Goal: Information Seeking & Learning: Find specific page/section

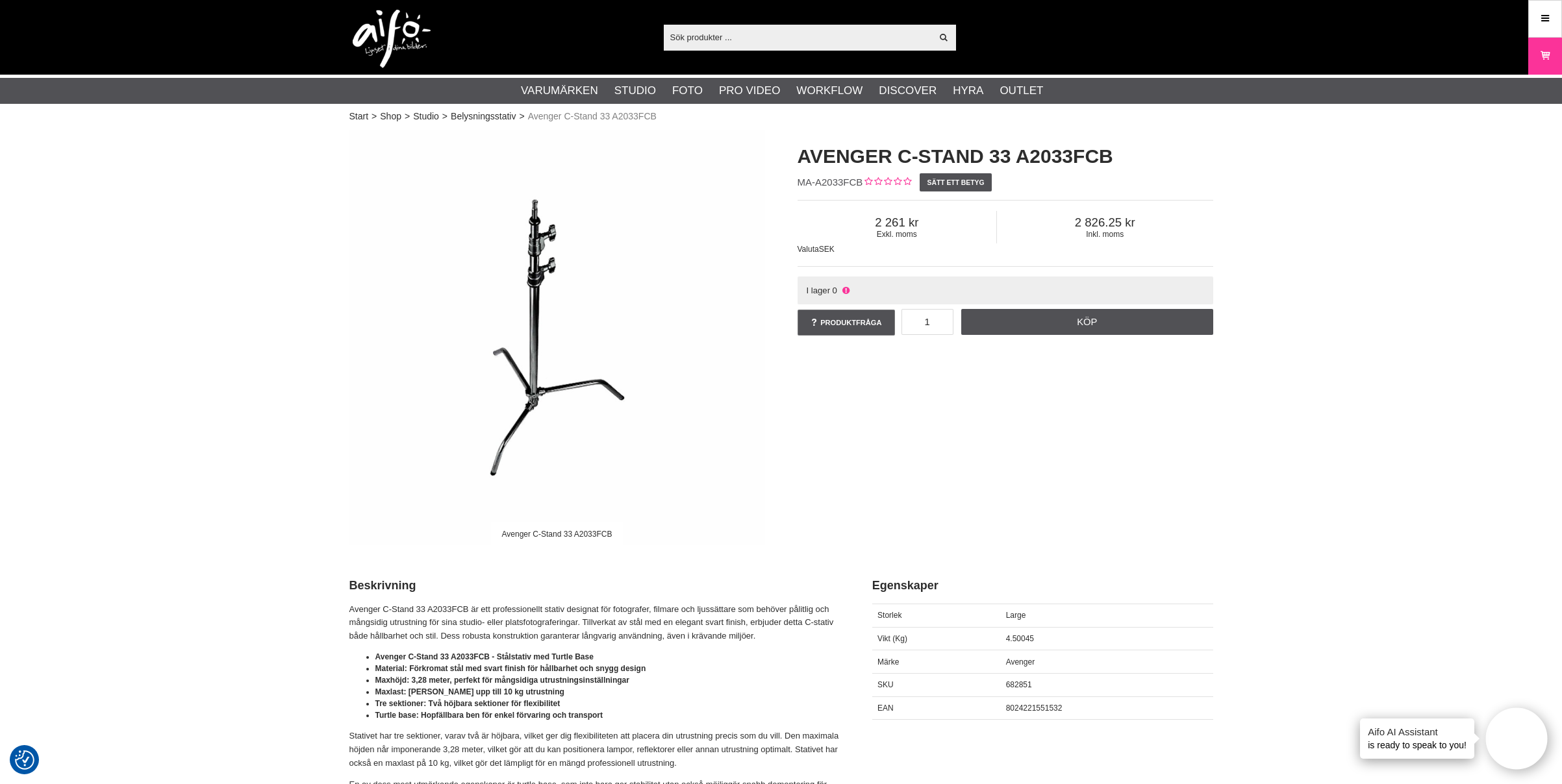
click at [727, 35] on input "text" at bounding box center [797, 37] width 268 height 19
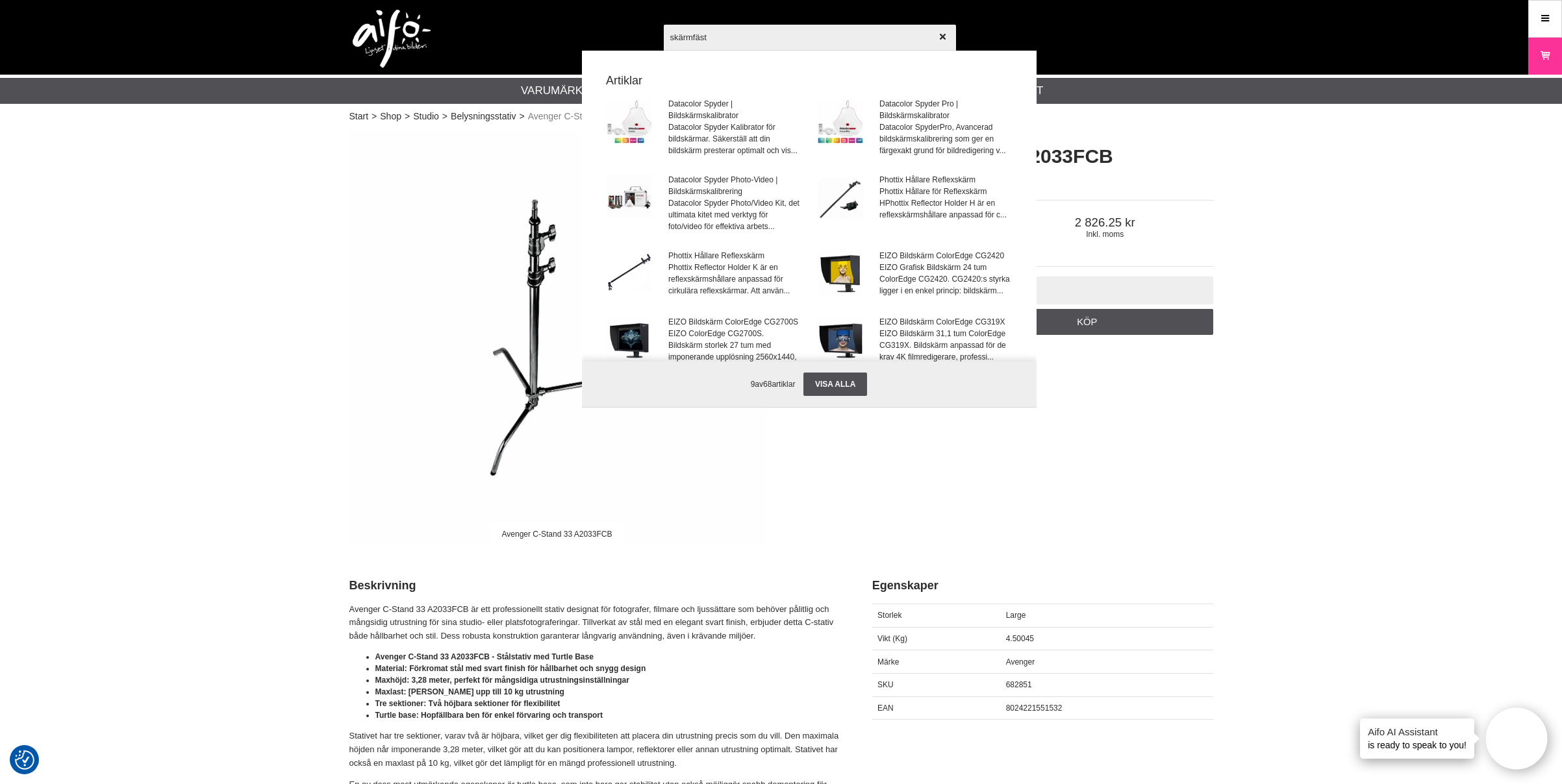
type input "skärmfäste"
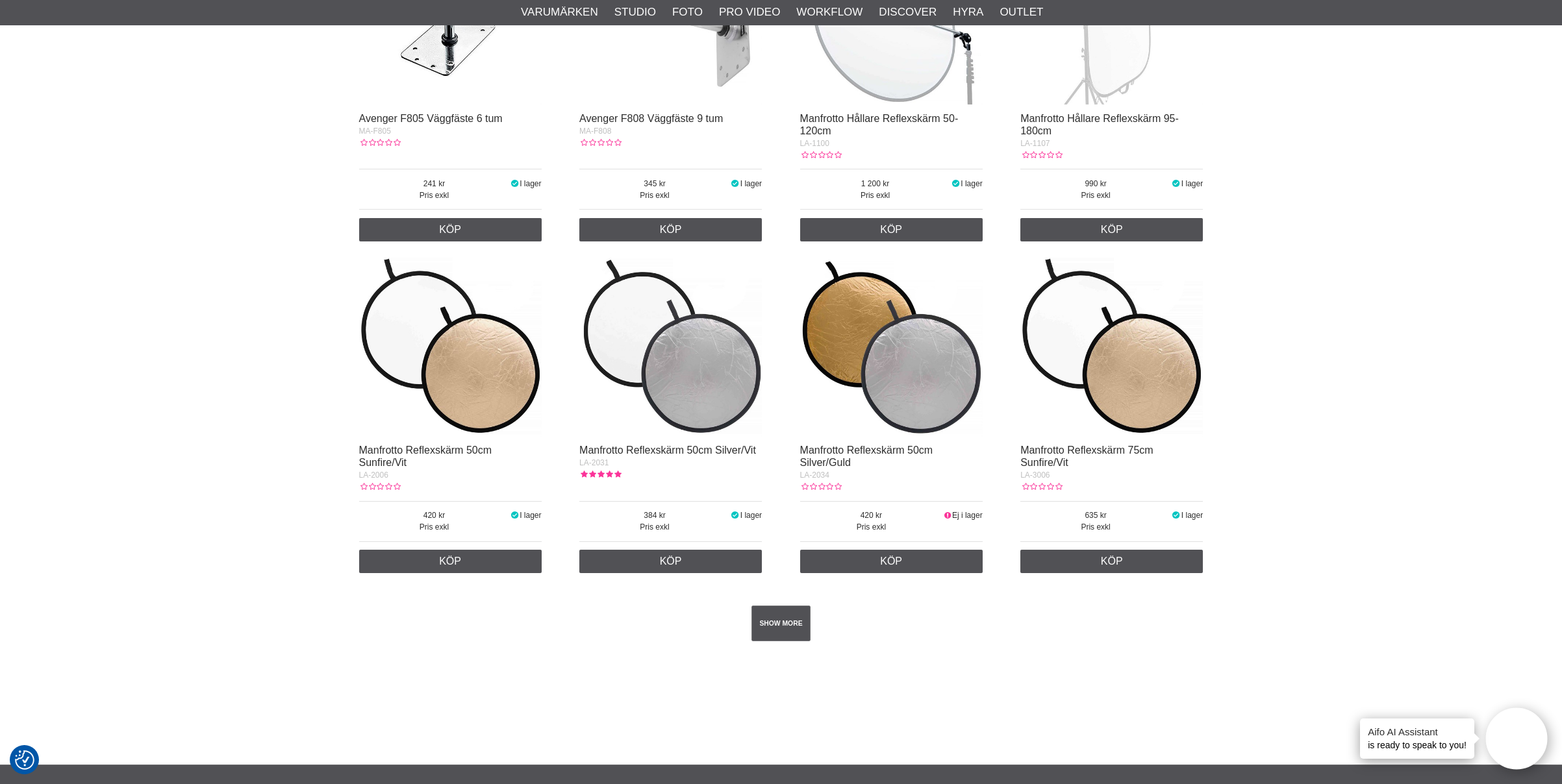
scroll to position [1991, 0]
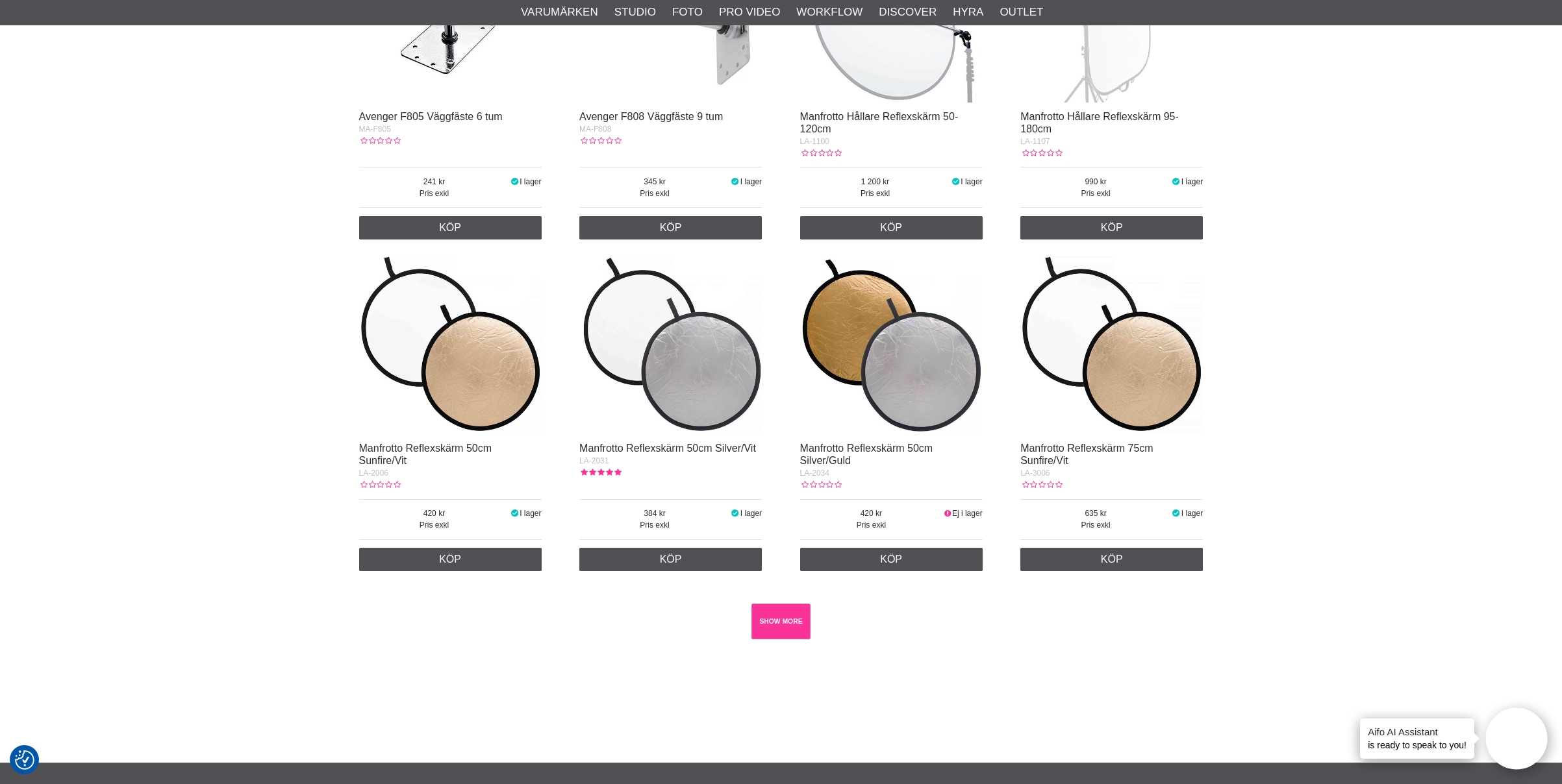
click at [764, 640] on link "SHOW MORE" at bounding box center [781, 621] width 59 height 36
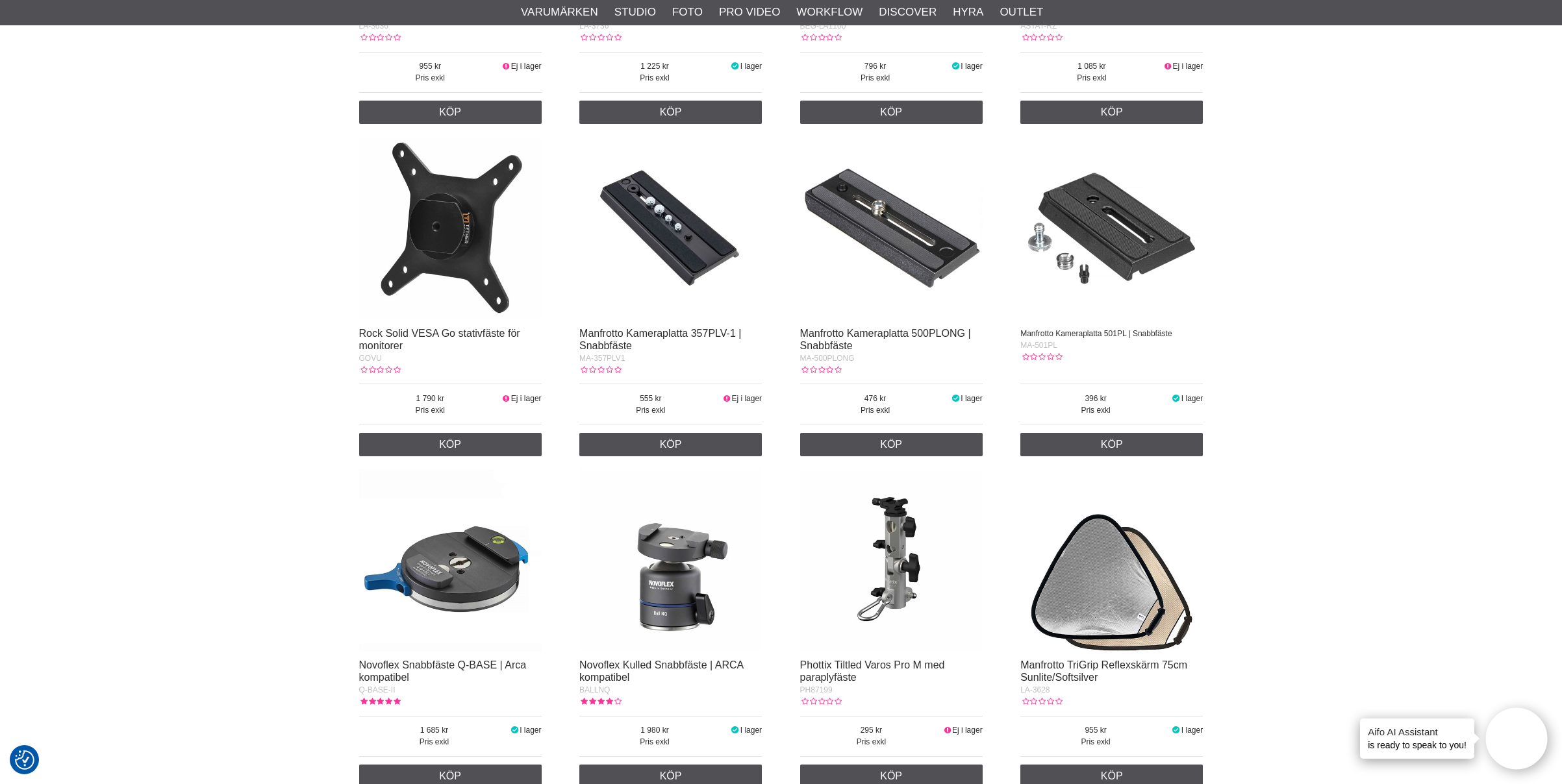
scroll to position [7731, 0]
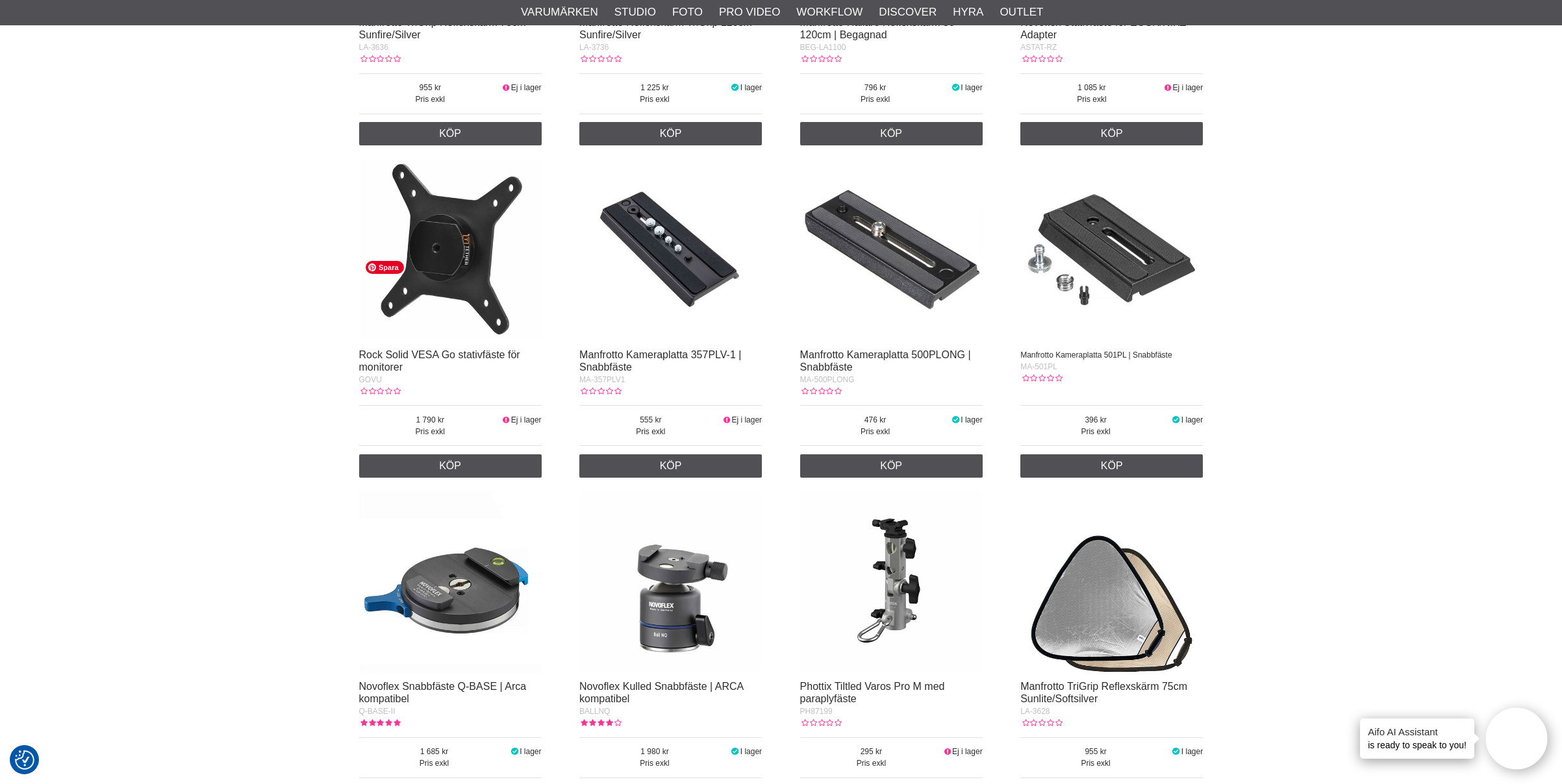
click at [446, 341] on img at bounding box center [450, 250] width 182 height 182
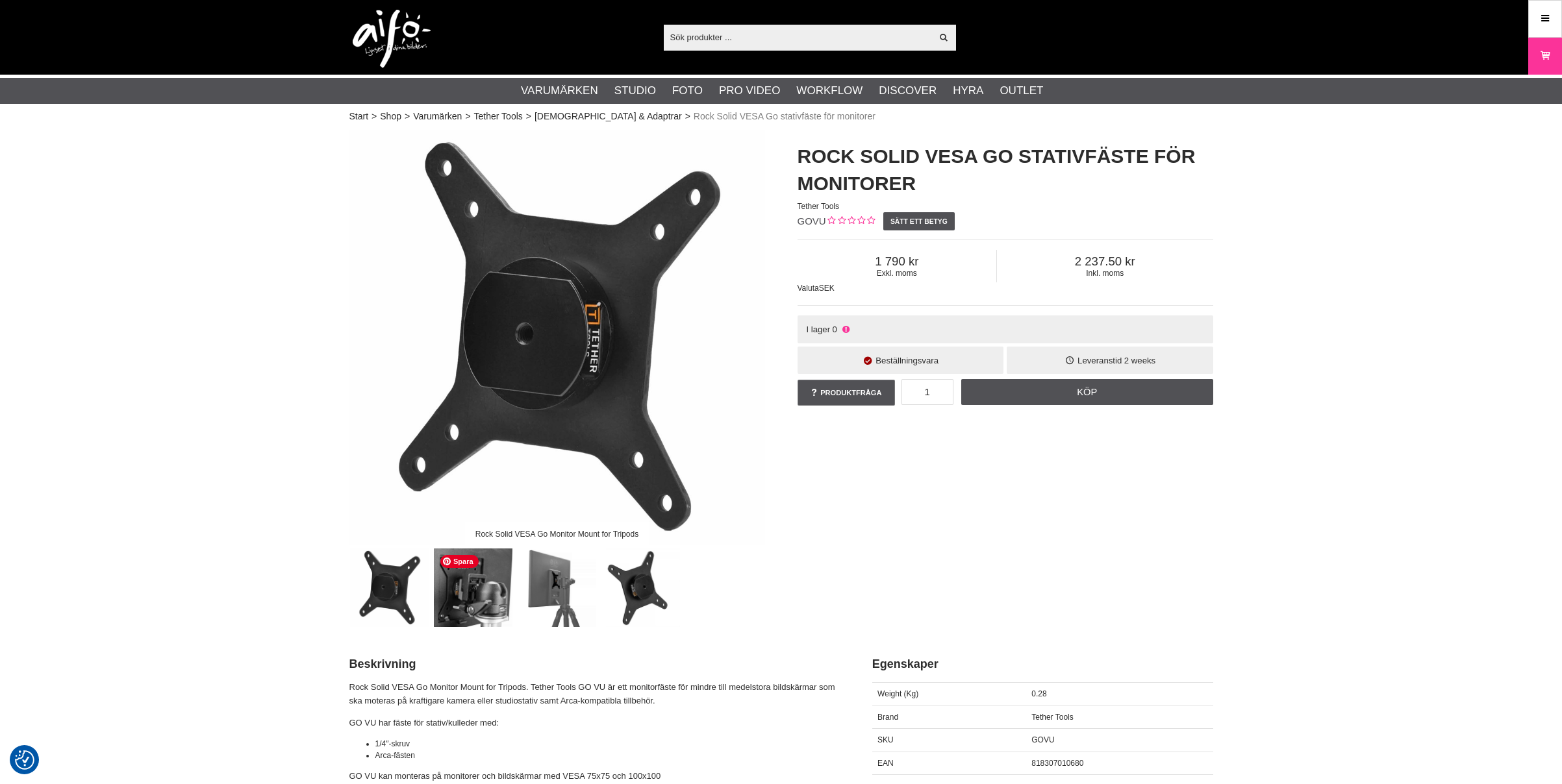
click at [487, 595] on img at bounding box center [473, 588] width 78 height 78
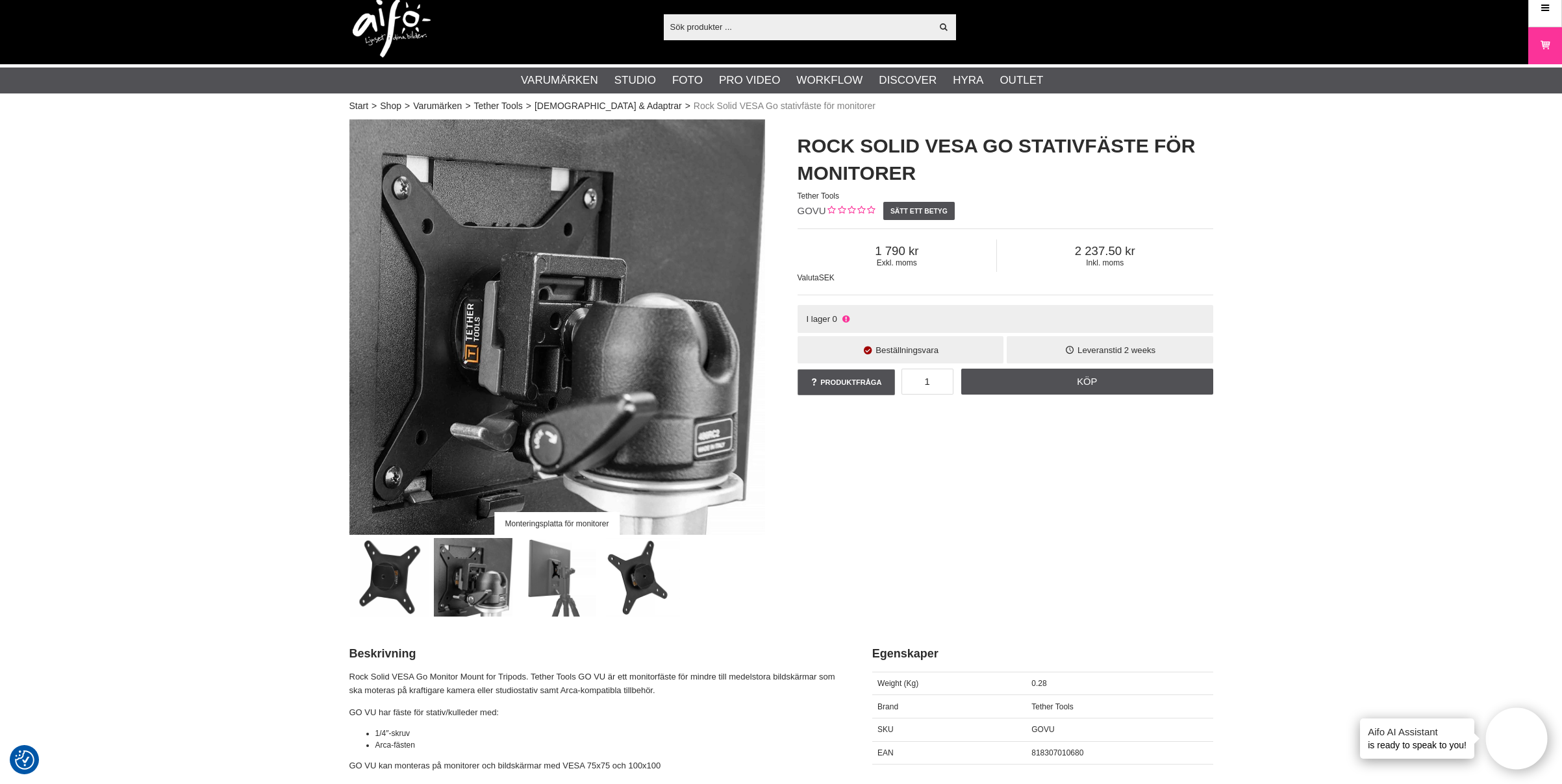
scroll to position [62, 0]
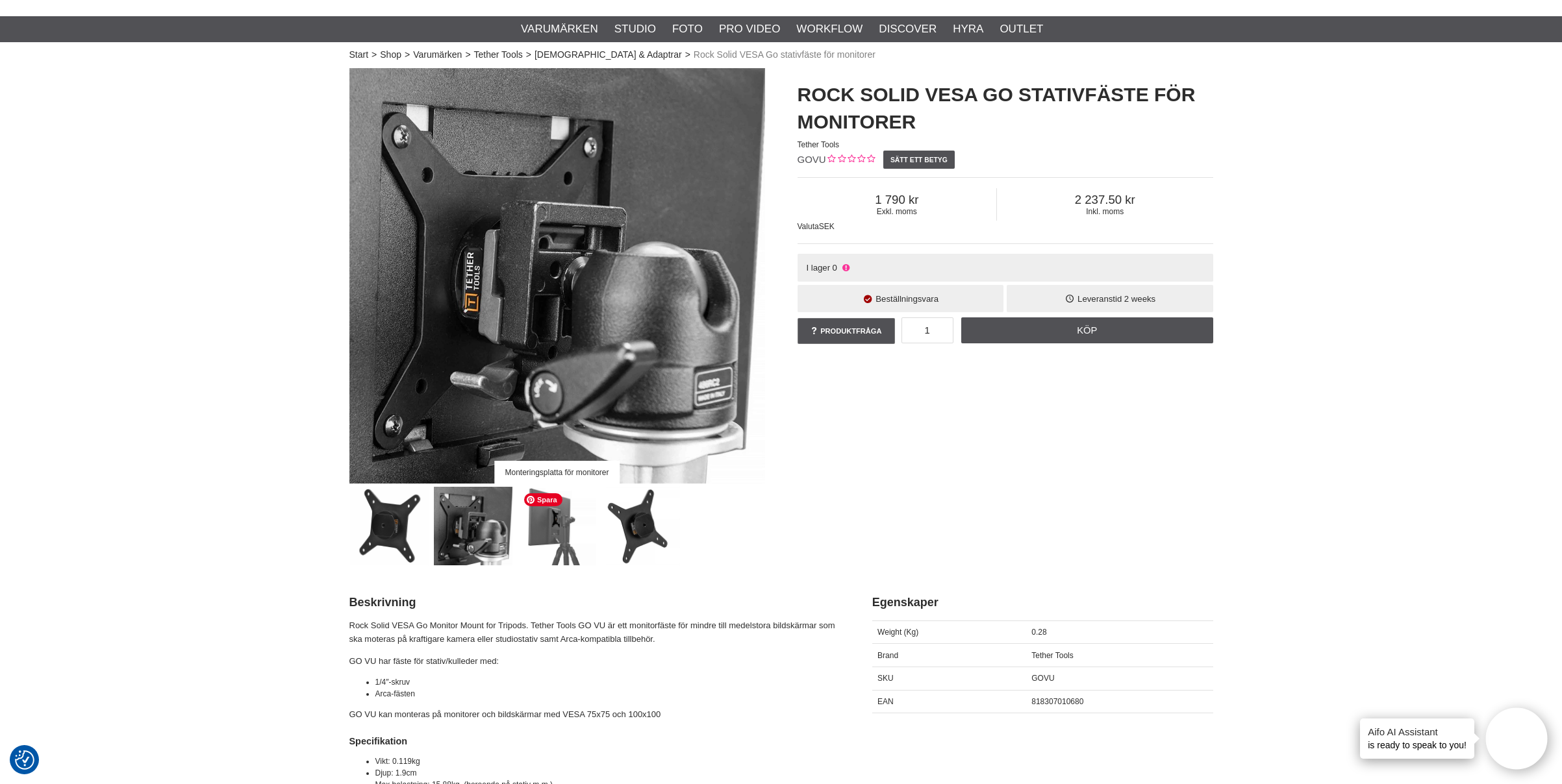
click at [559, 536] on img at bounding box center [557, 526] width 78 height 78
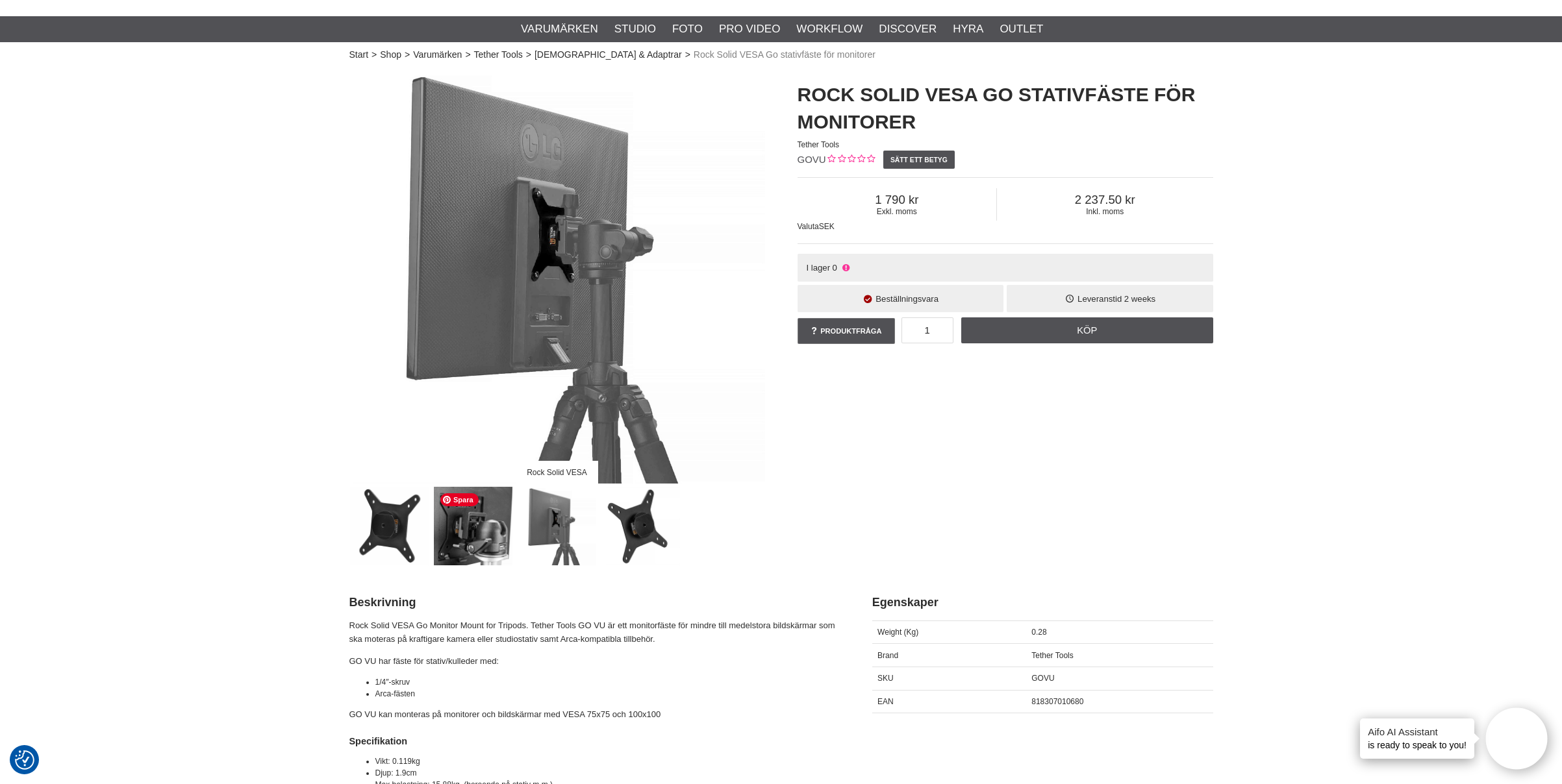
click at [478, 539] on img at bounding box center [473, 526] width 78 height 78
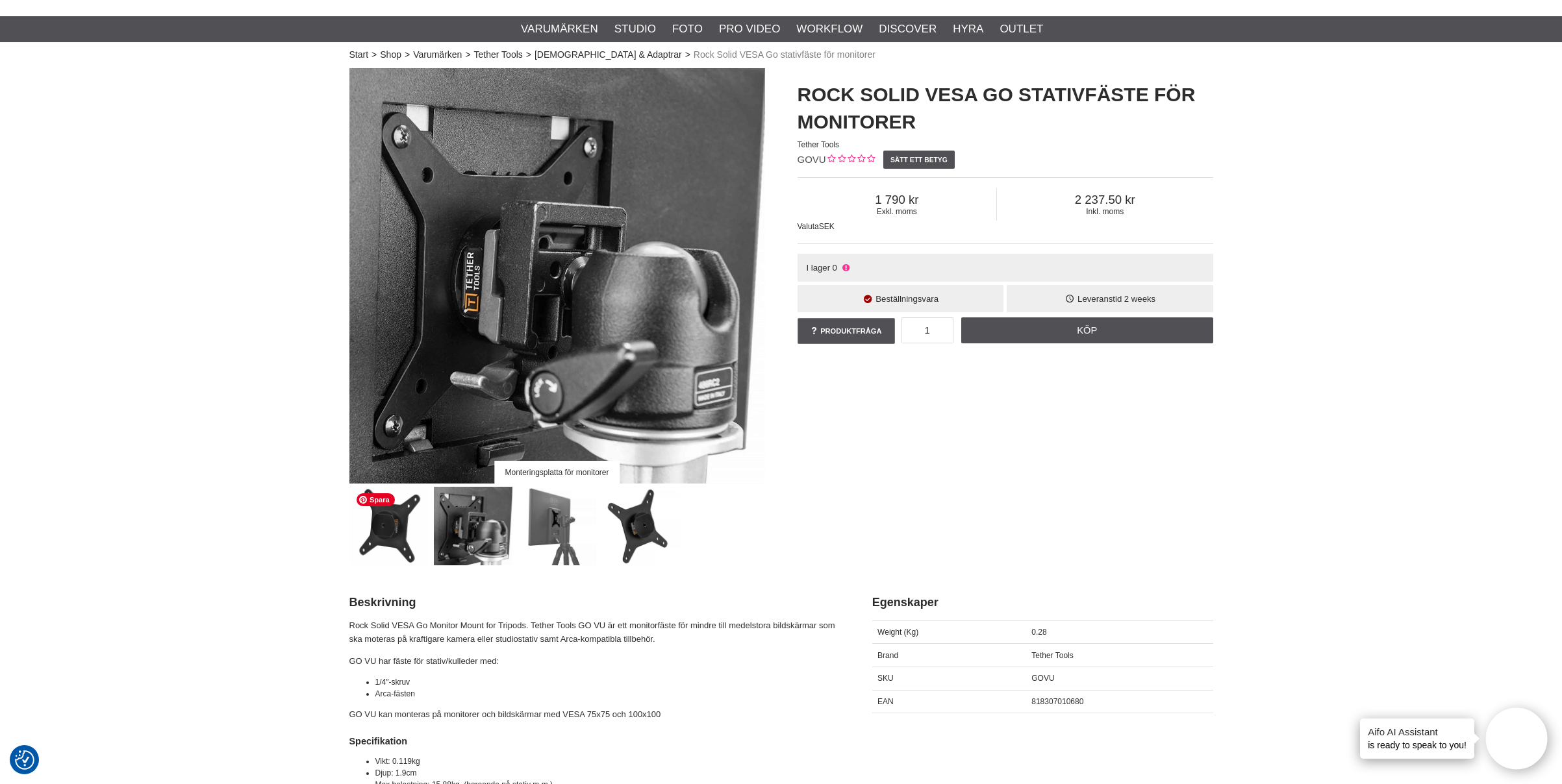
click at [395, 542] on img at bounding box center [389, 526] width 78 height 78
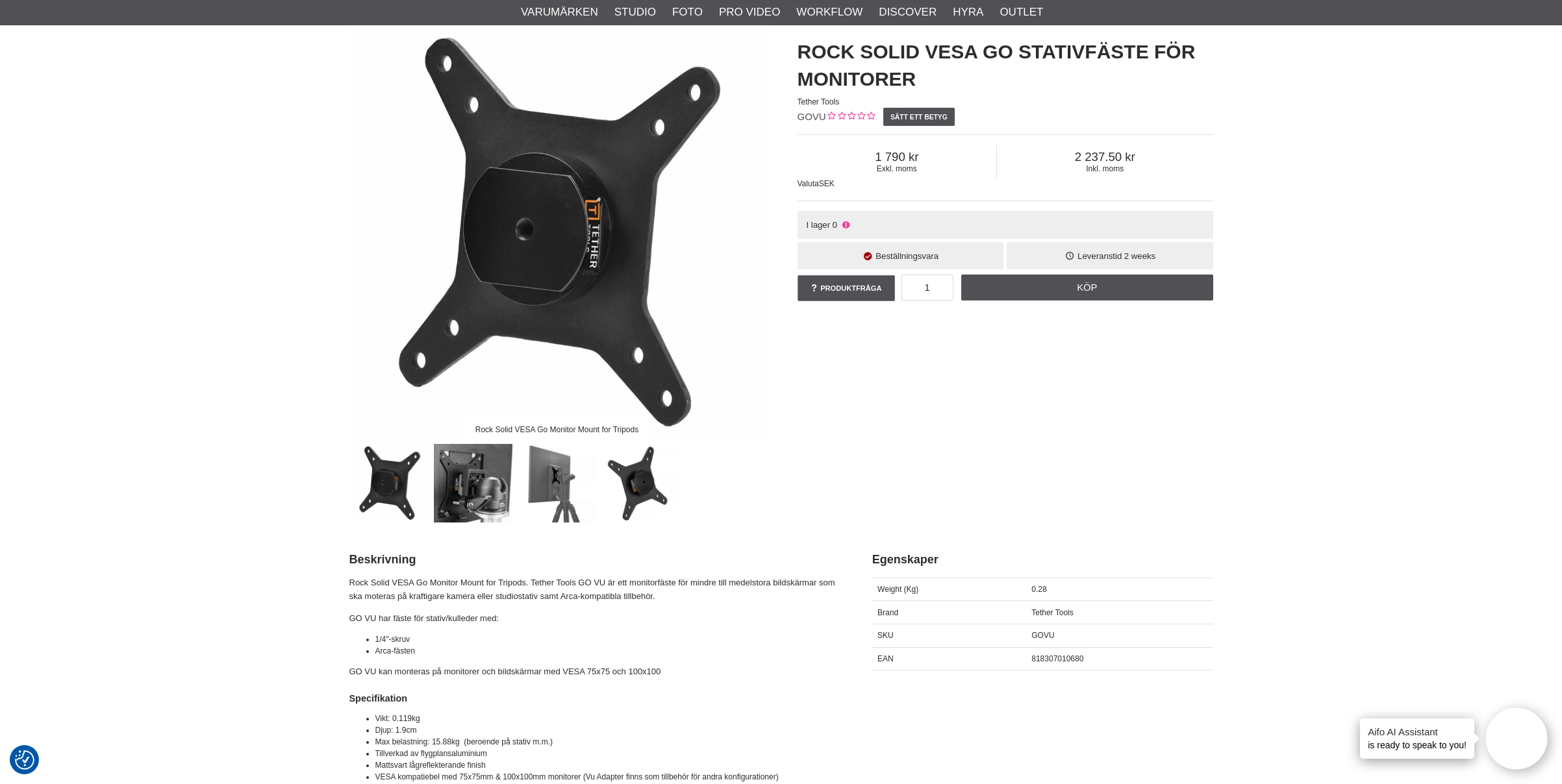
scroll to position [54, 0]
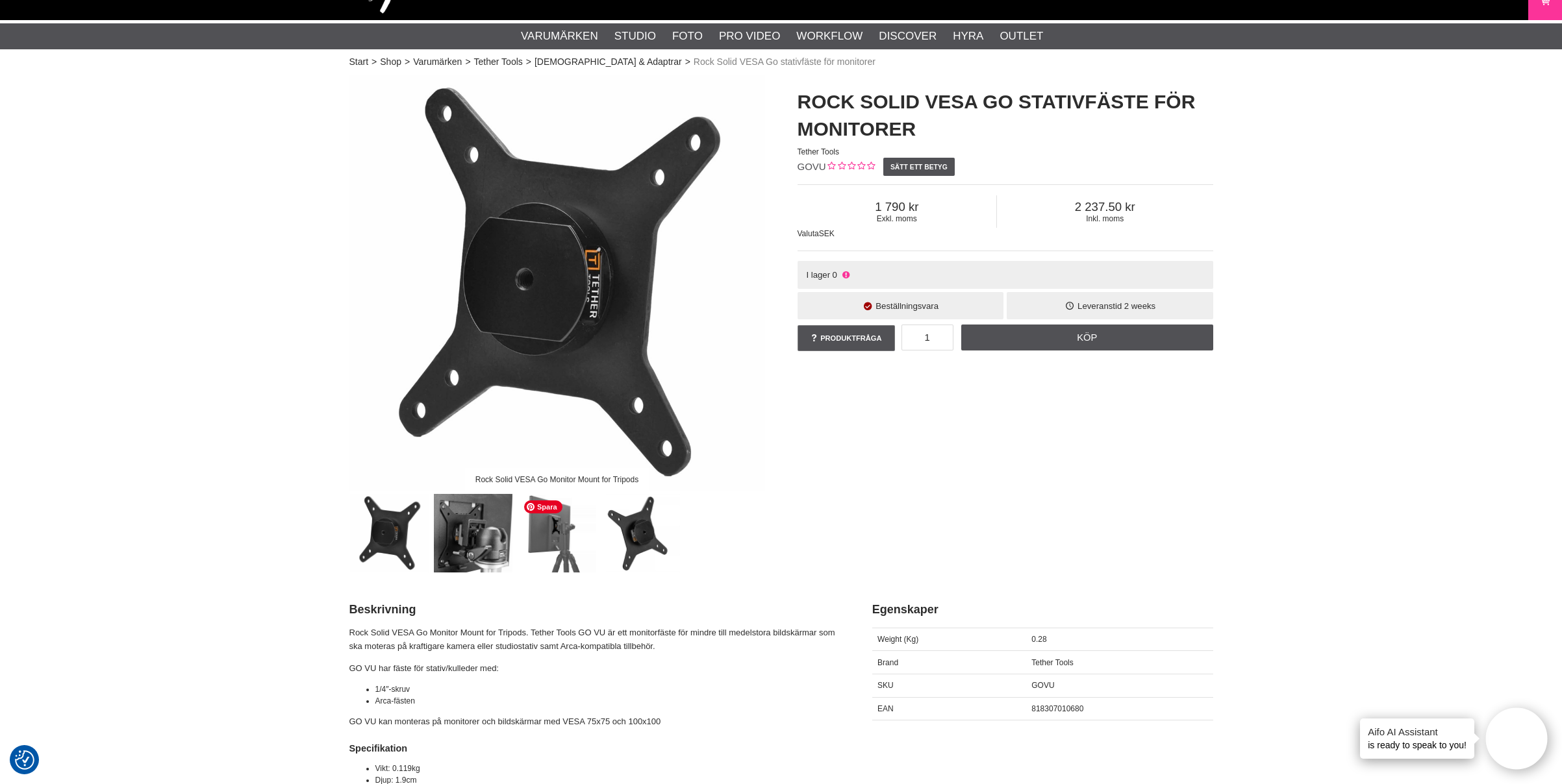
click at [582, 545] on img at bounding box center [557, 532] width 78 height 78
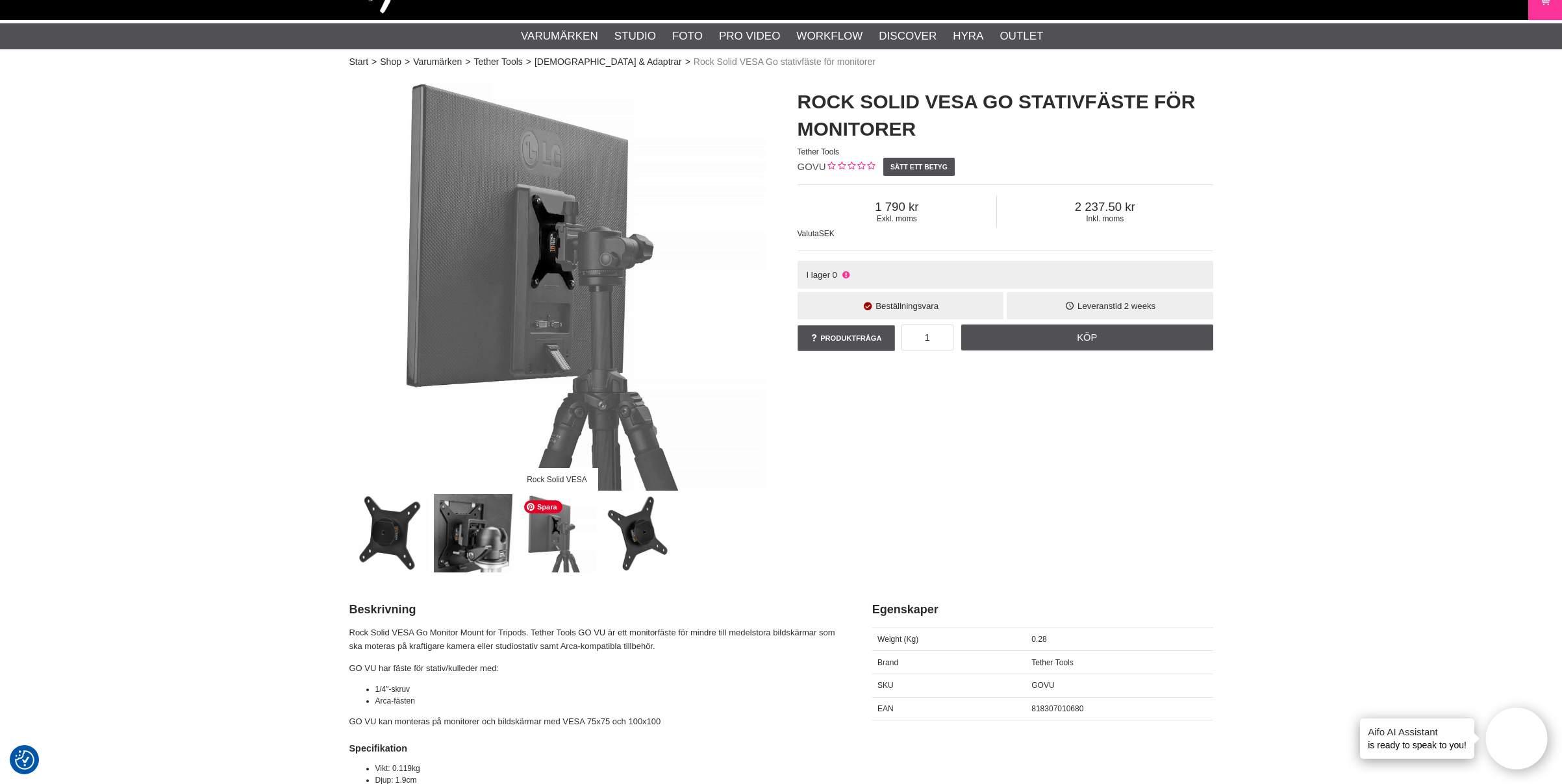
click at [636, 546] on img at bounding box center [640, 532] width 78 height 78
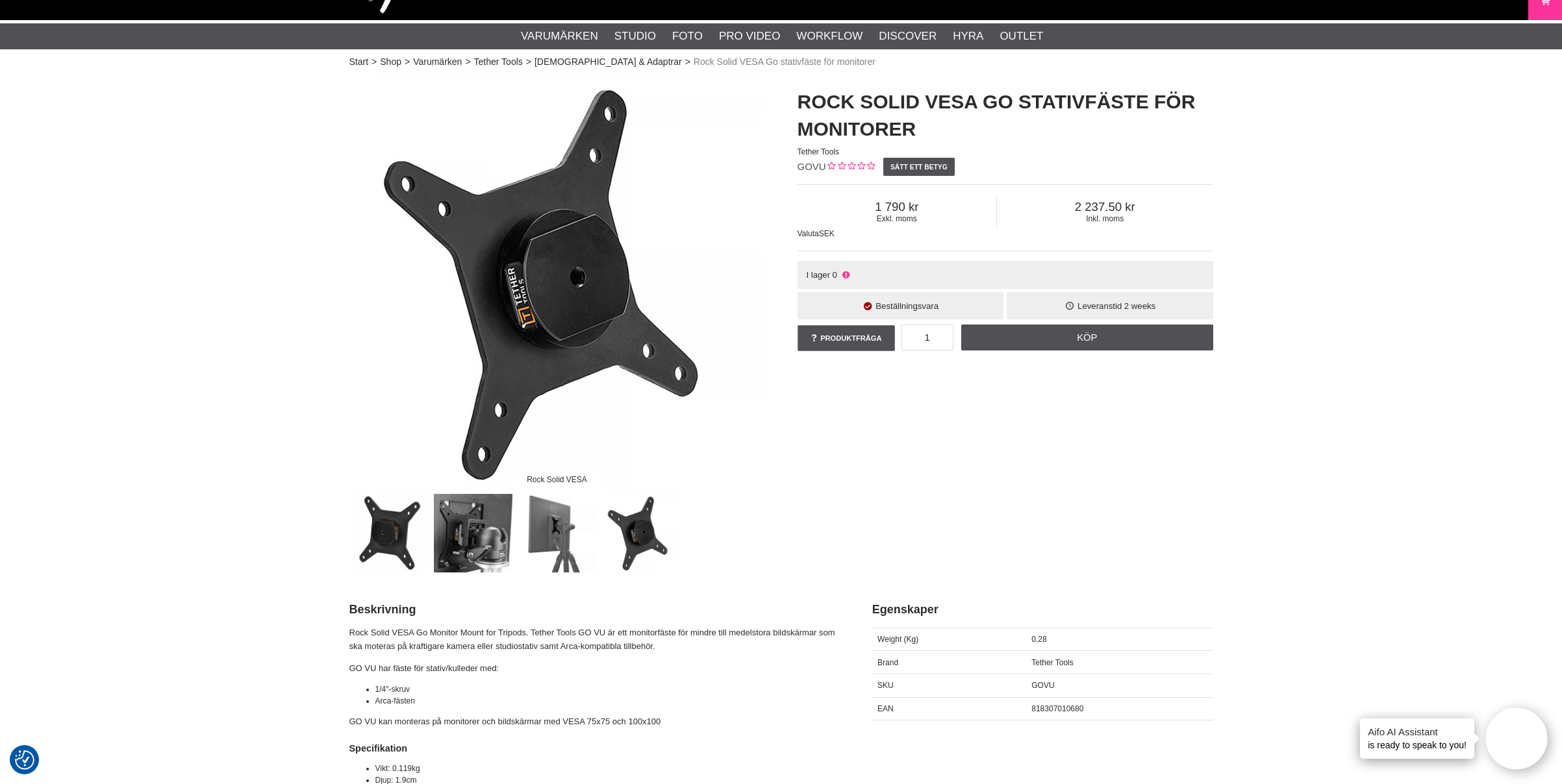
click at [480, 541] on img at bounding box center [473, 532] width 78 height 78
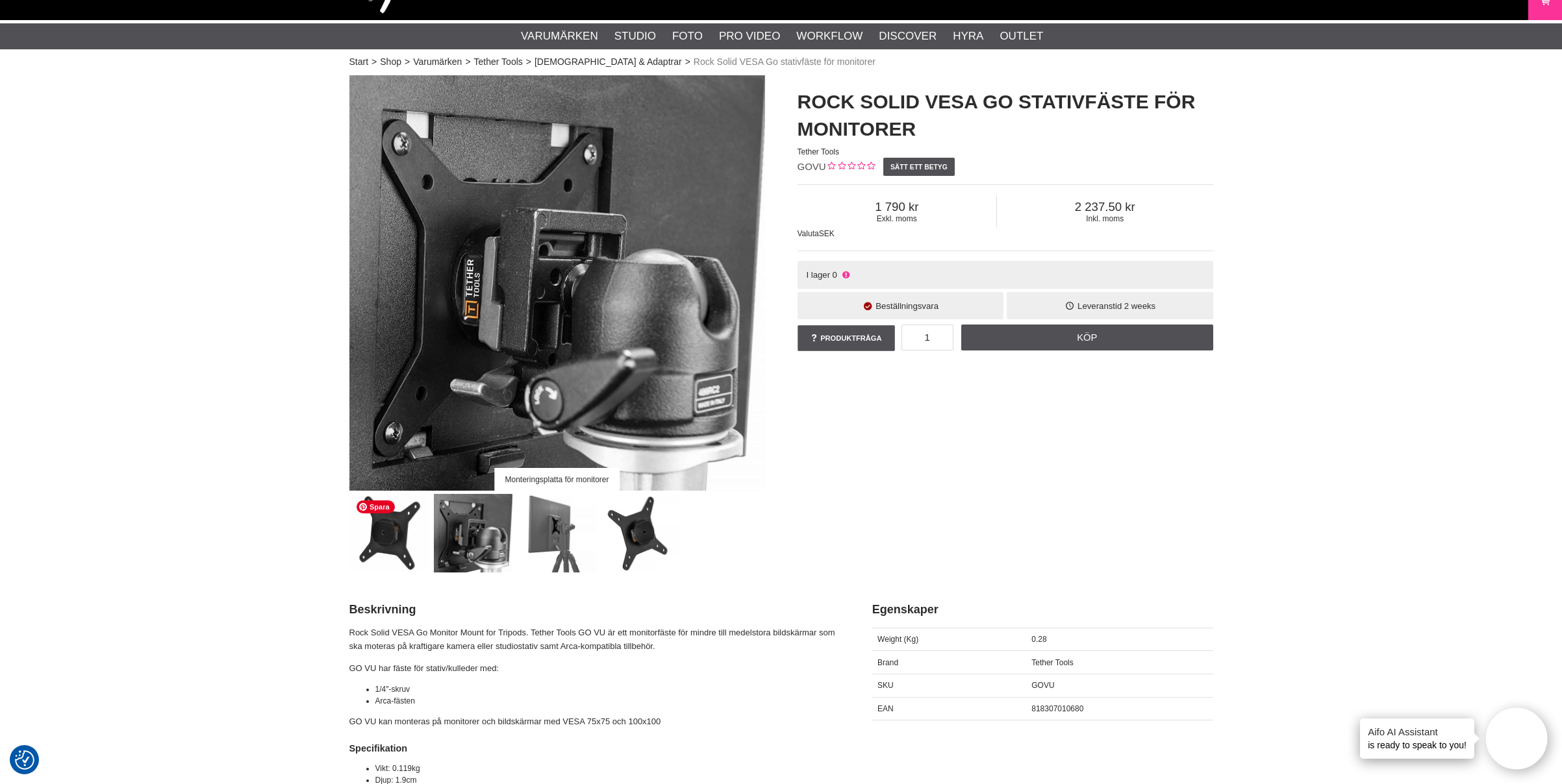
click at [398, 542] on img at bounding box center [389, 532] width 78 height 78
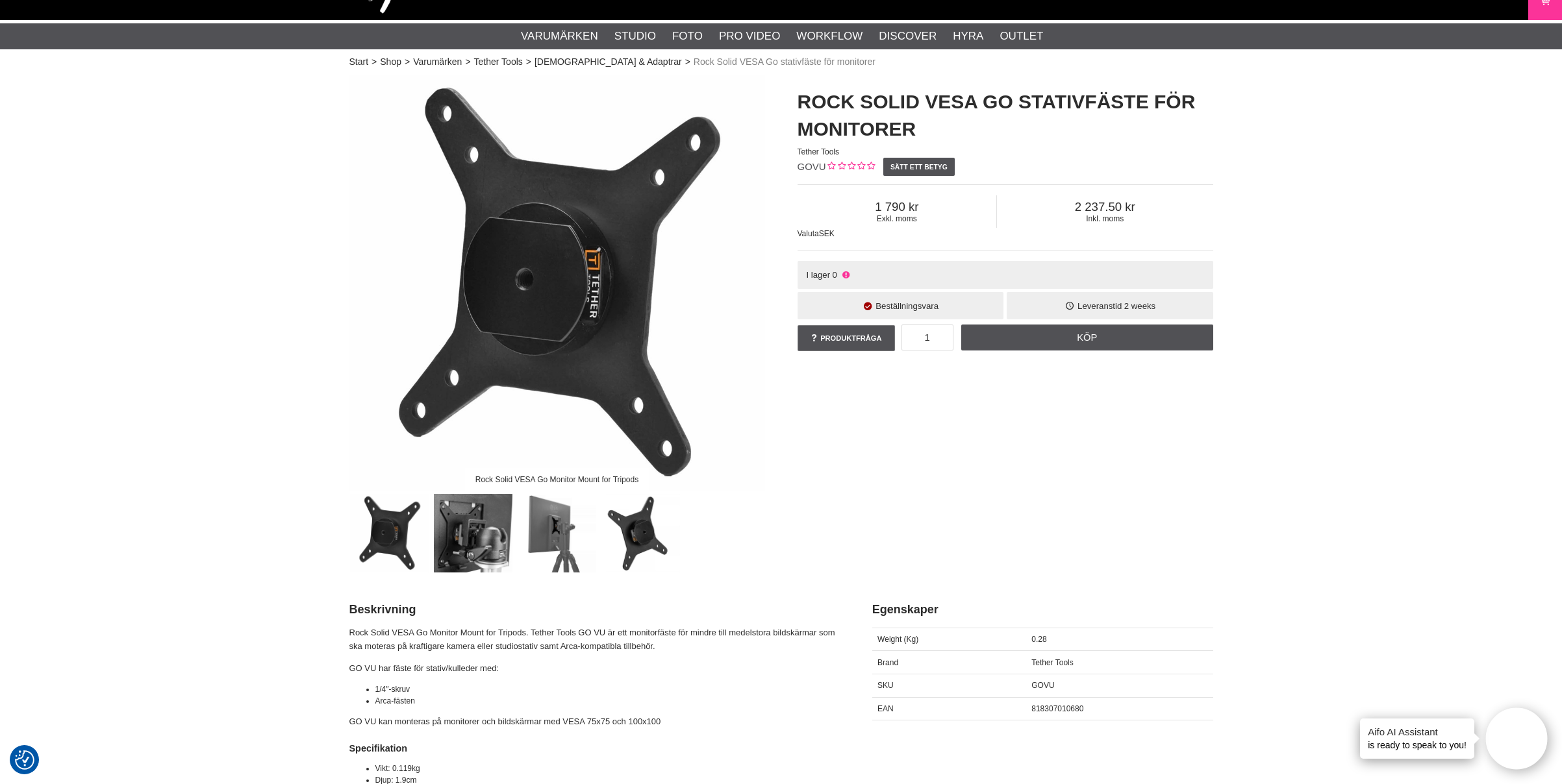
drag, startPoint x: 208, startPoint y: 338, endPoint x: 206, endPoint y: 328, distance: 10.2
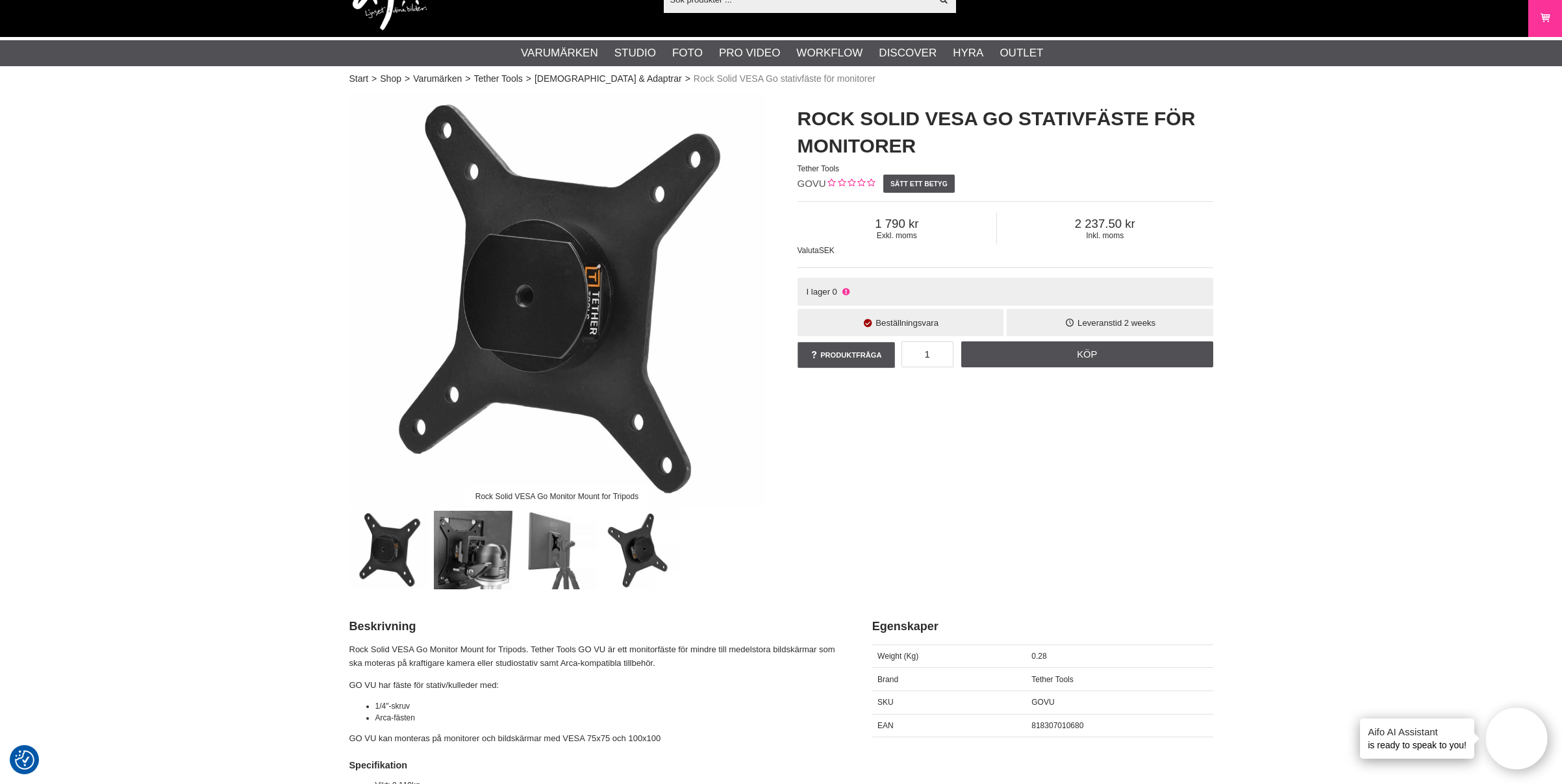
scroll to position [31, 0]
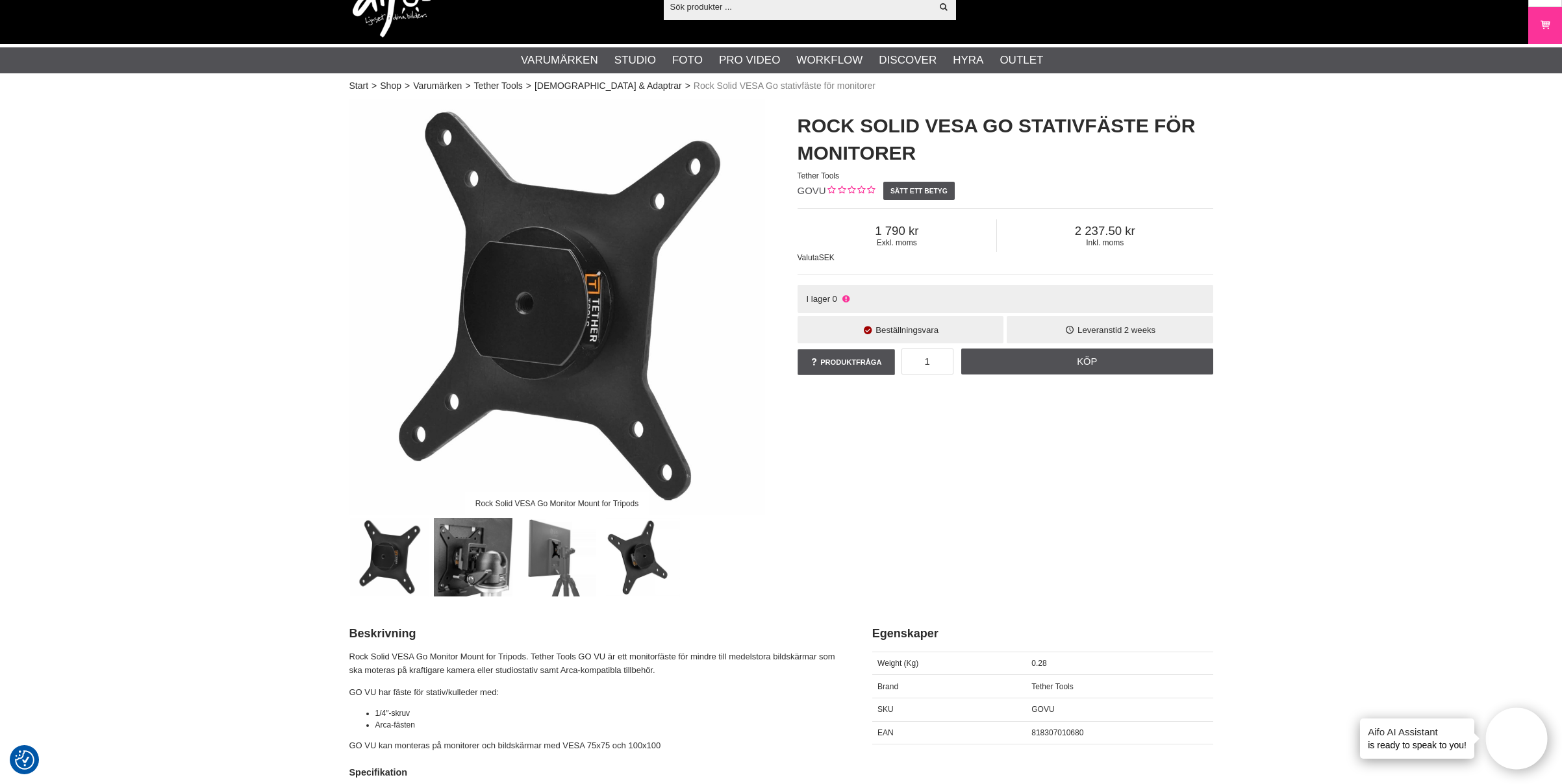
click at [706, 5] on input "text" at bounding box center [797, 7] width 268 height 19
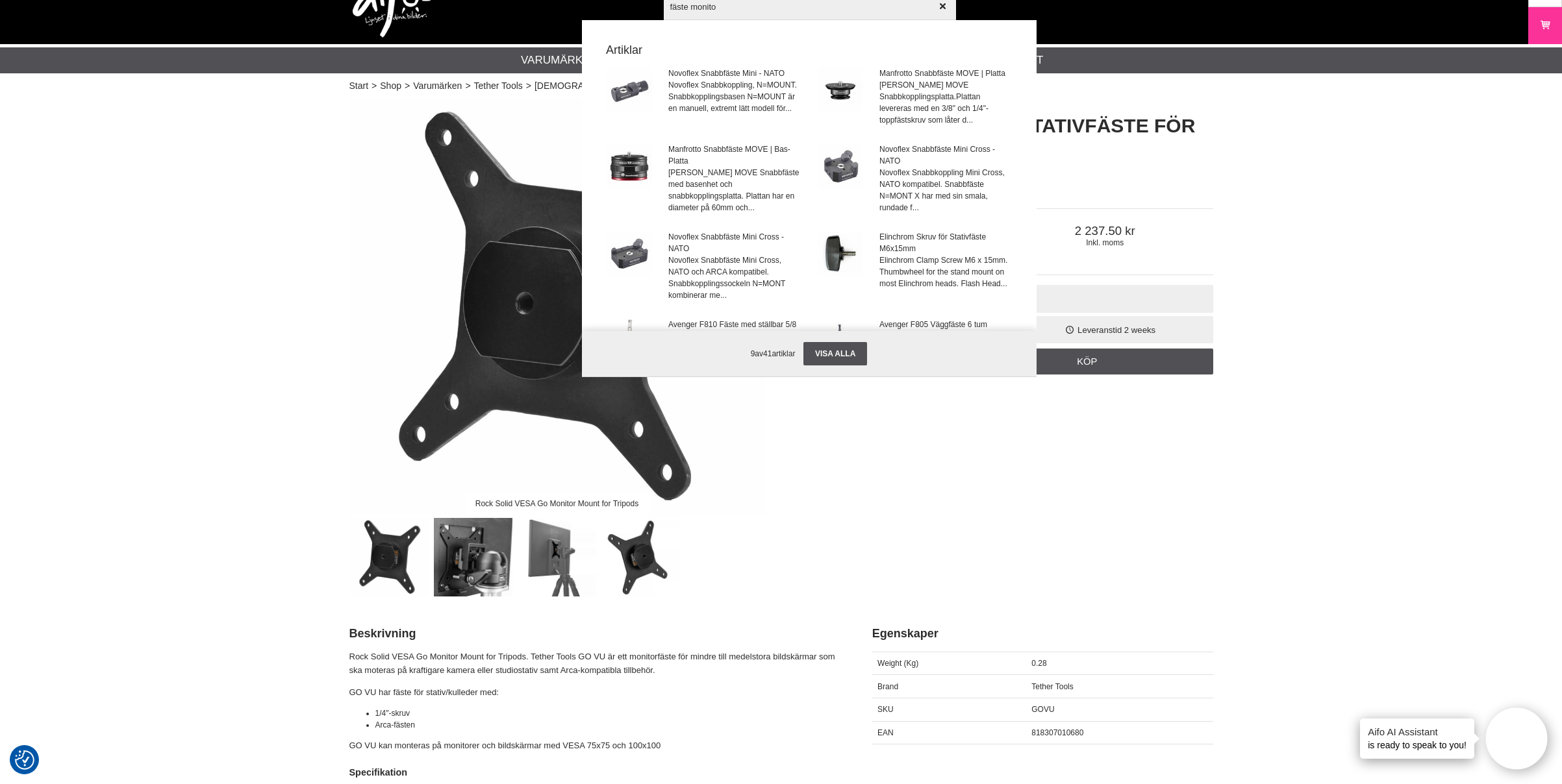
type input "fäste monitor"
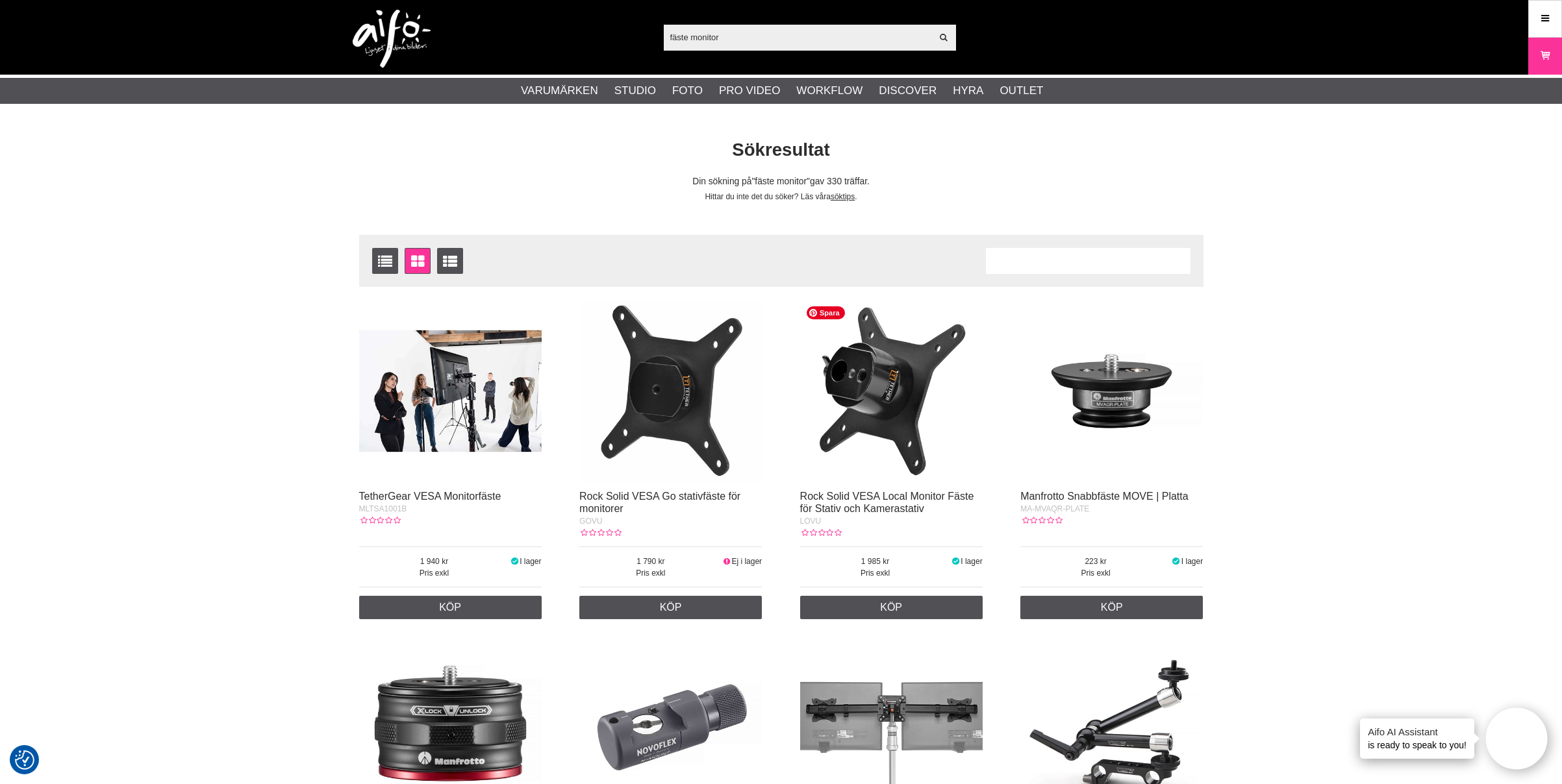
click at [893, 413] on img at bounding box center [891, 391] width 182 height 182
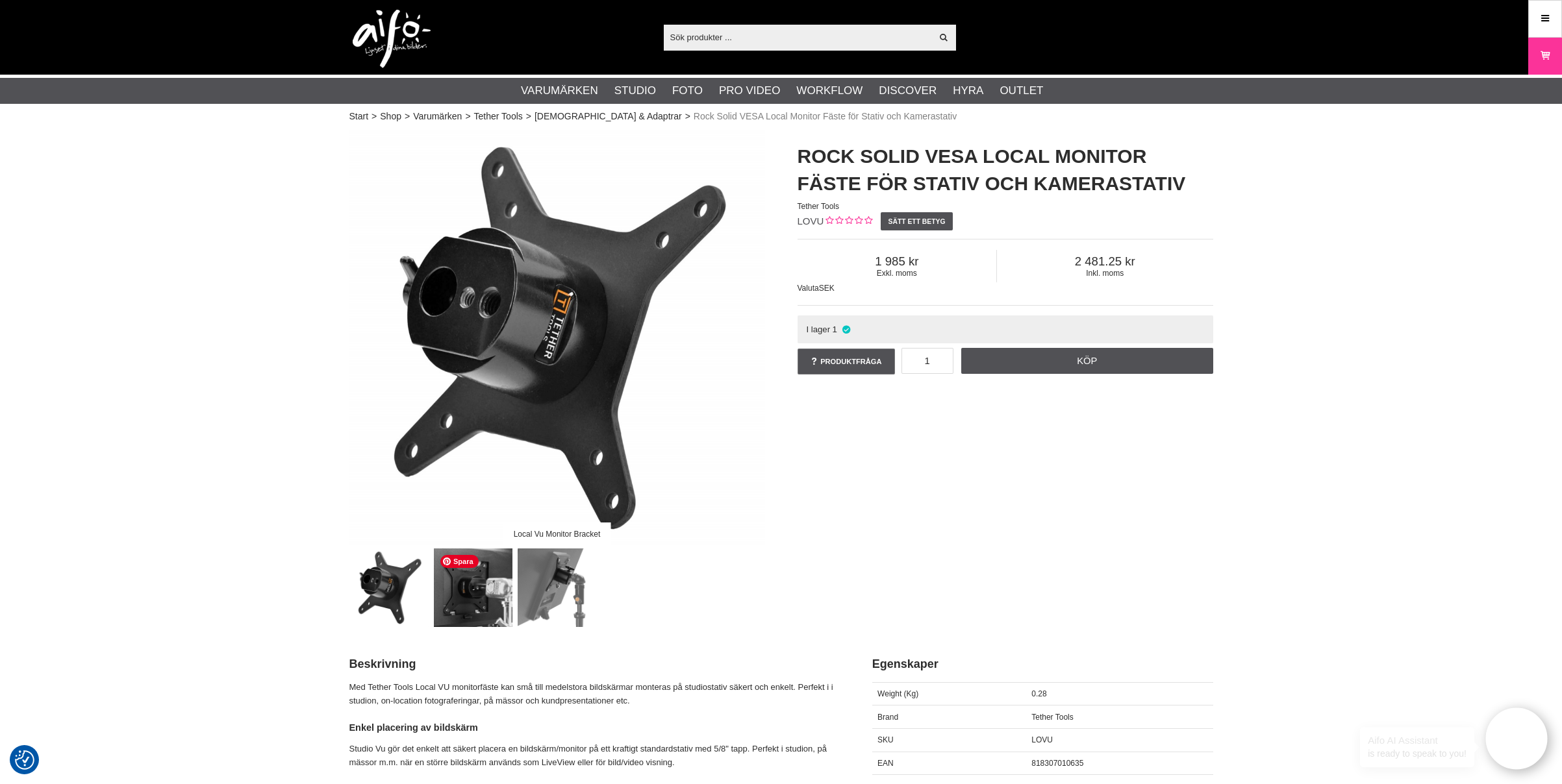
click at [482, 596] on img at bounding box center [473, 588] width 78 height 78
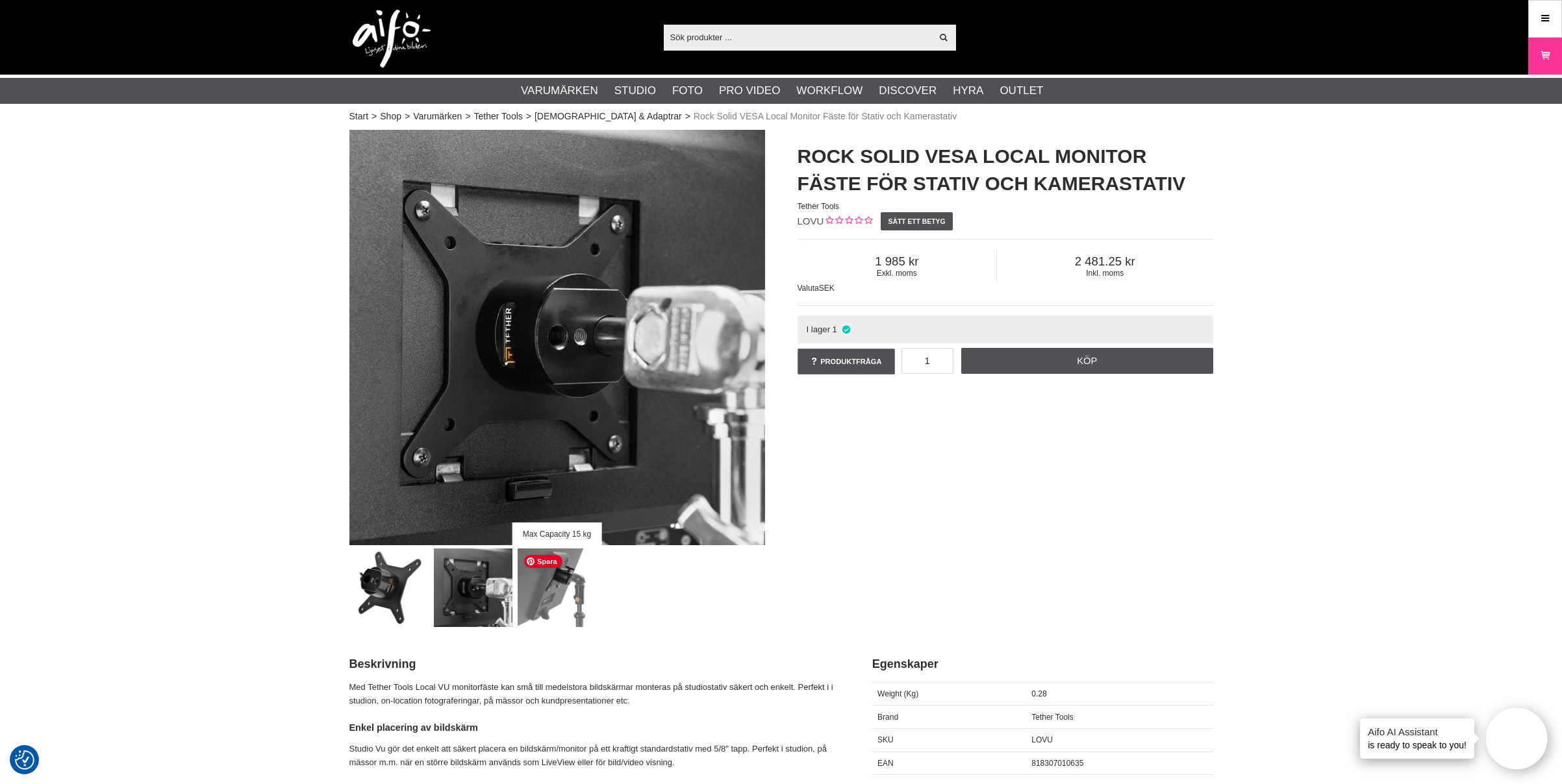
click at [544, 600] on img at bounding box center [557, 588] width 78 height 78
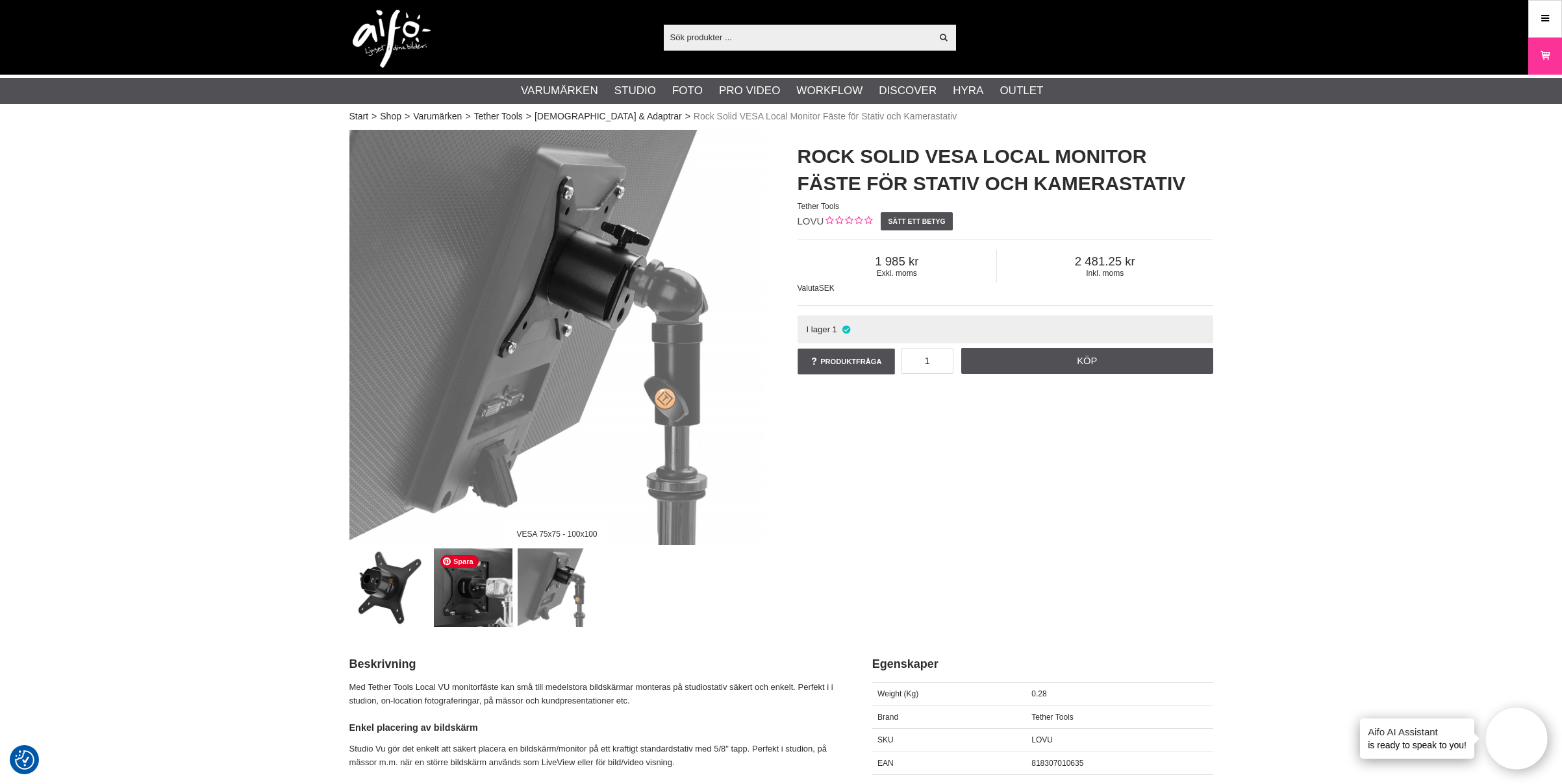
click at [490, 597] on img at bounding box center [473, 588] width 78 height 78
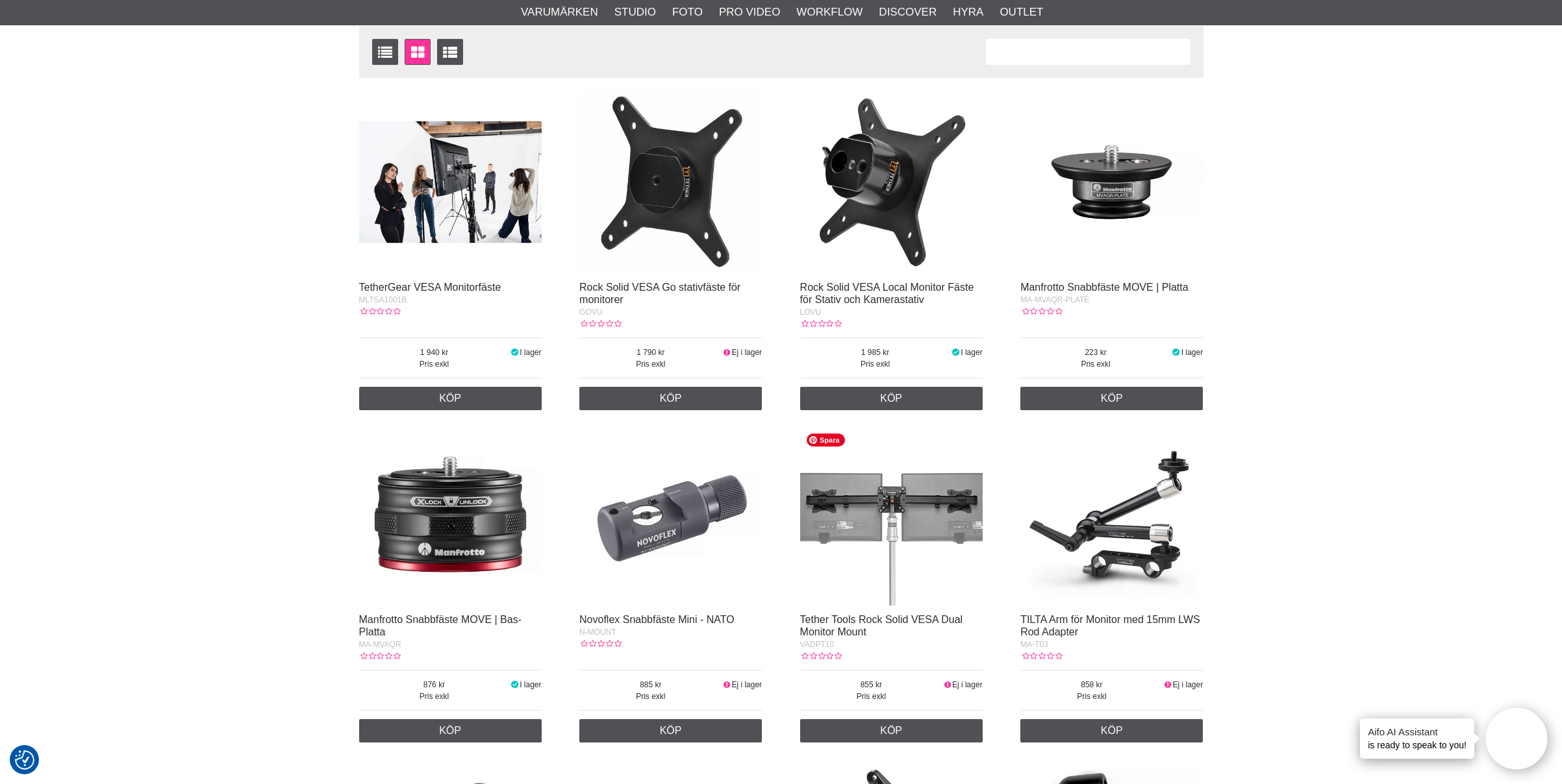
scroll to position [186, 0]
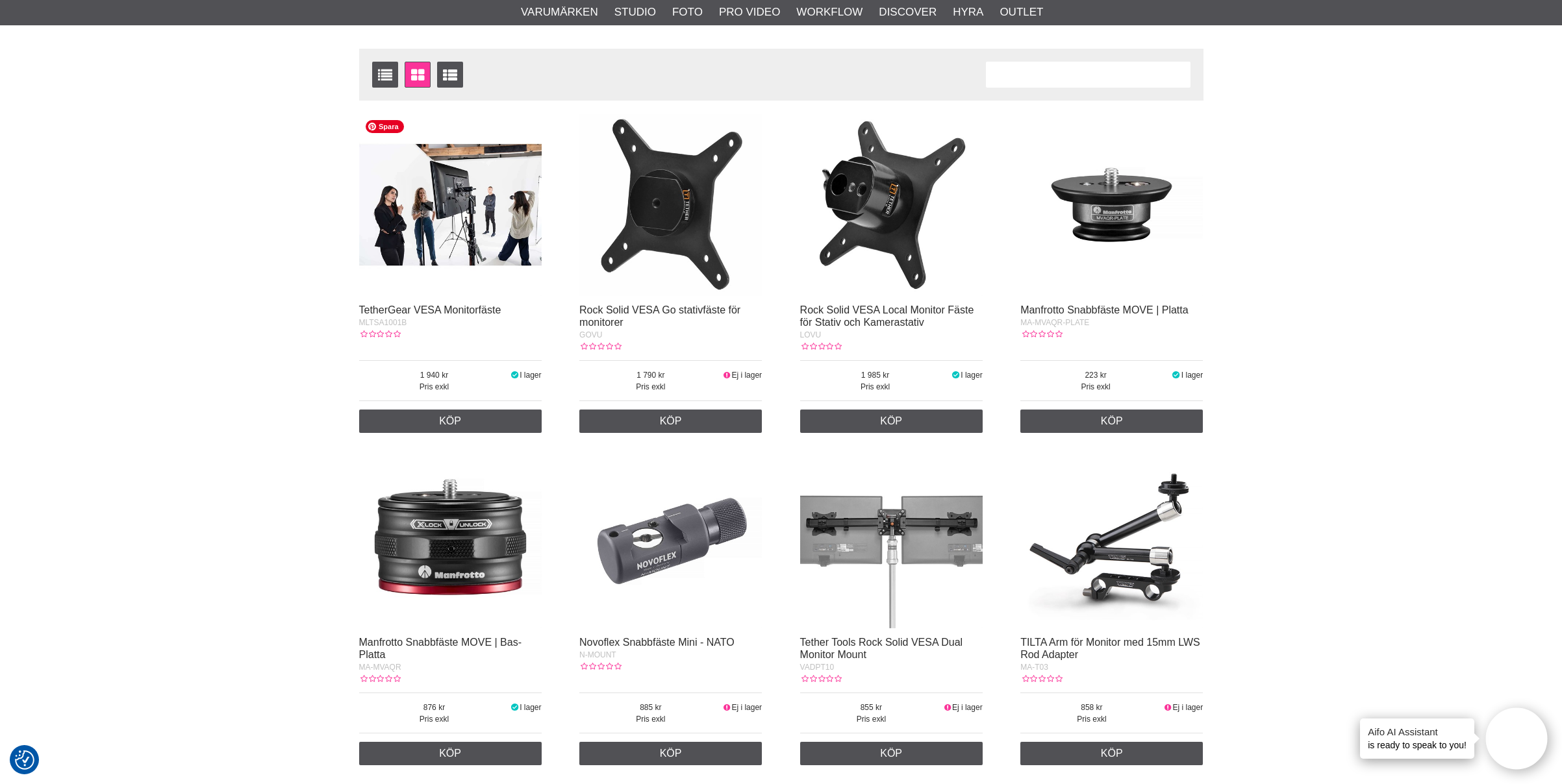
click at [452, 227] on img at bounding box center [450, 204] width 182 height 182
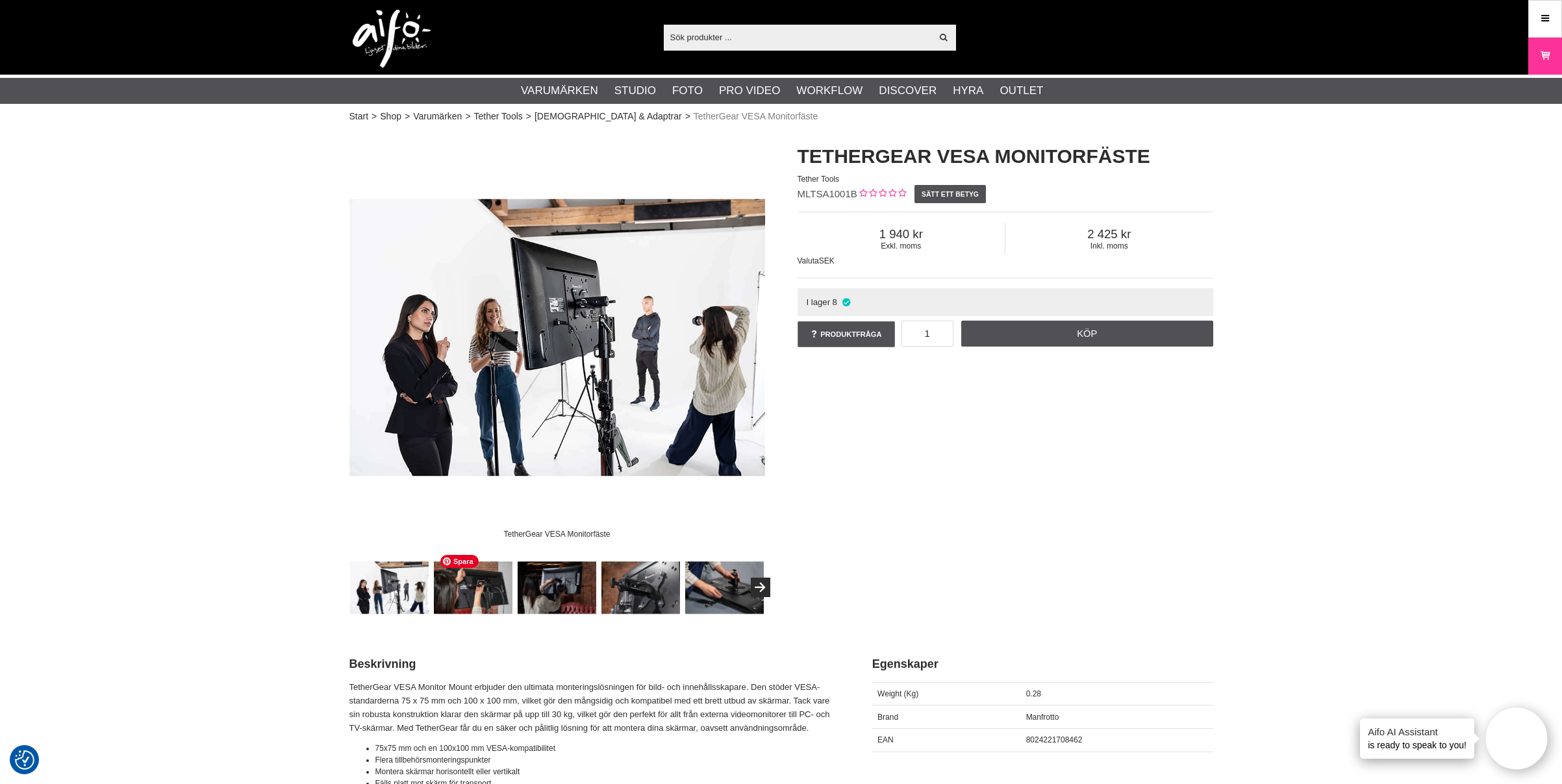
click at [469, 592] on img at bounding box center [473, 588] width 78 height 78
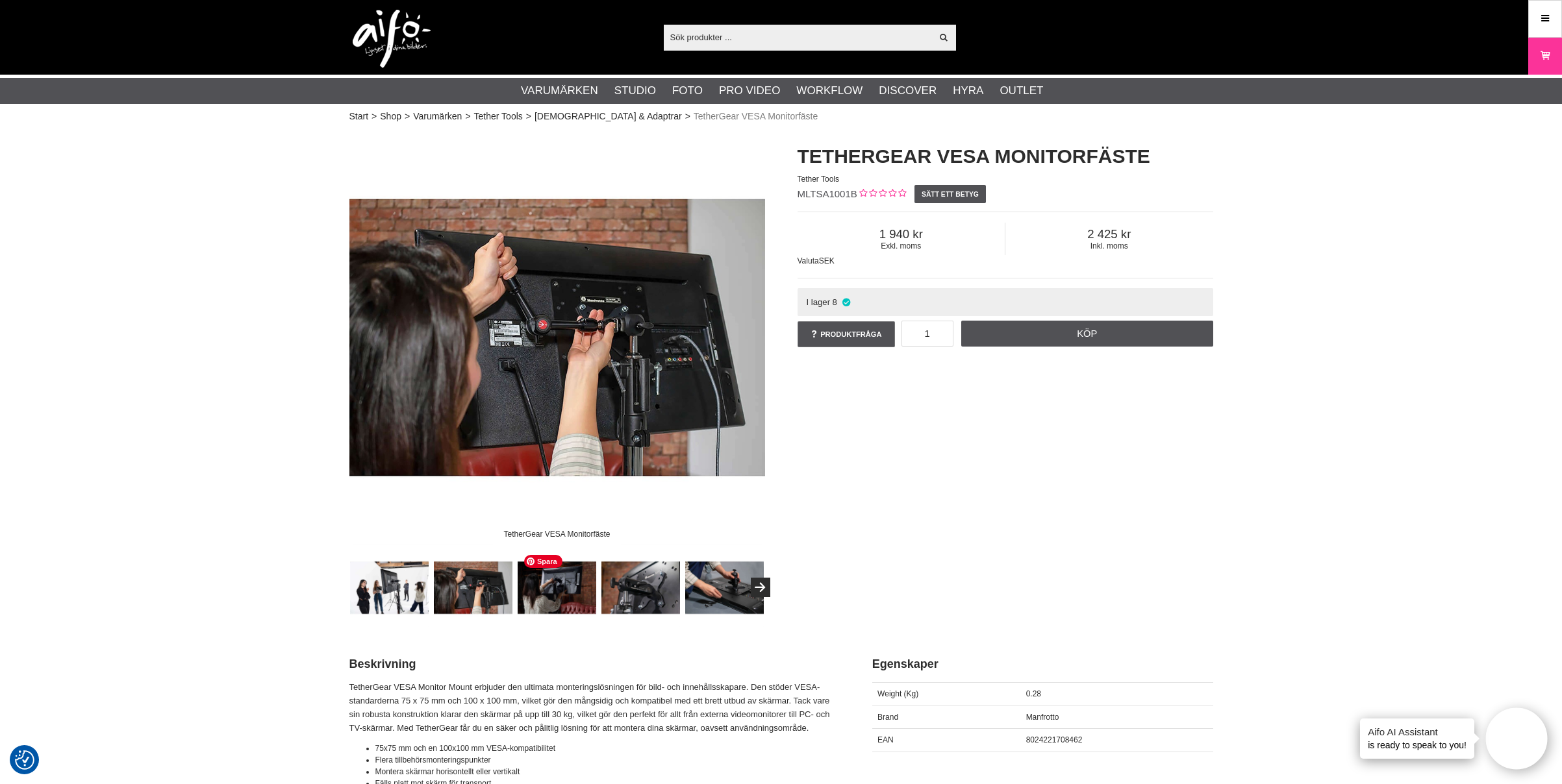
click at [545, 601] on img at bounding box center [557, 588] width 78 height 78
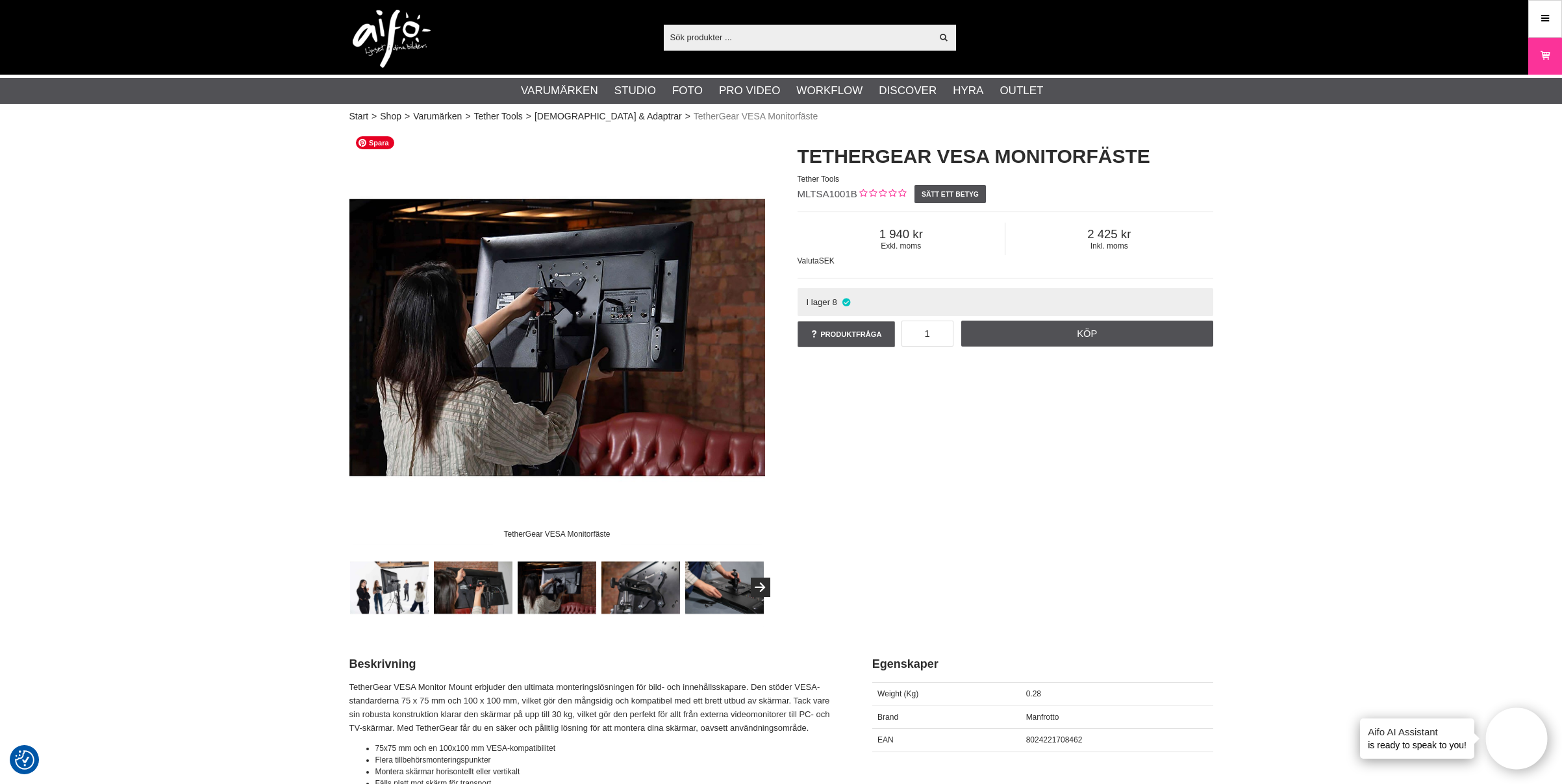
click at [560, 382] on img at bounding box center [557, 337] width 415 height 415
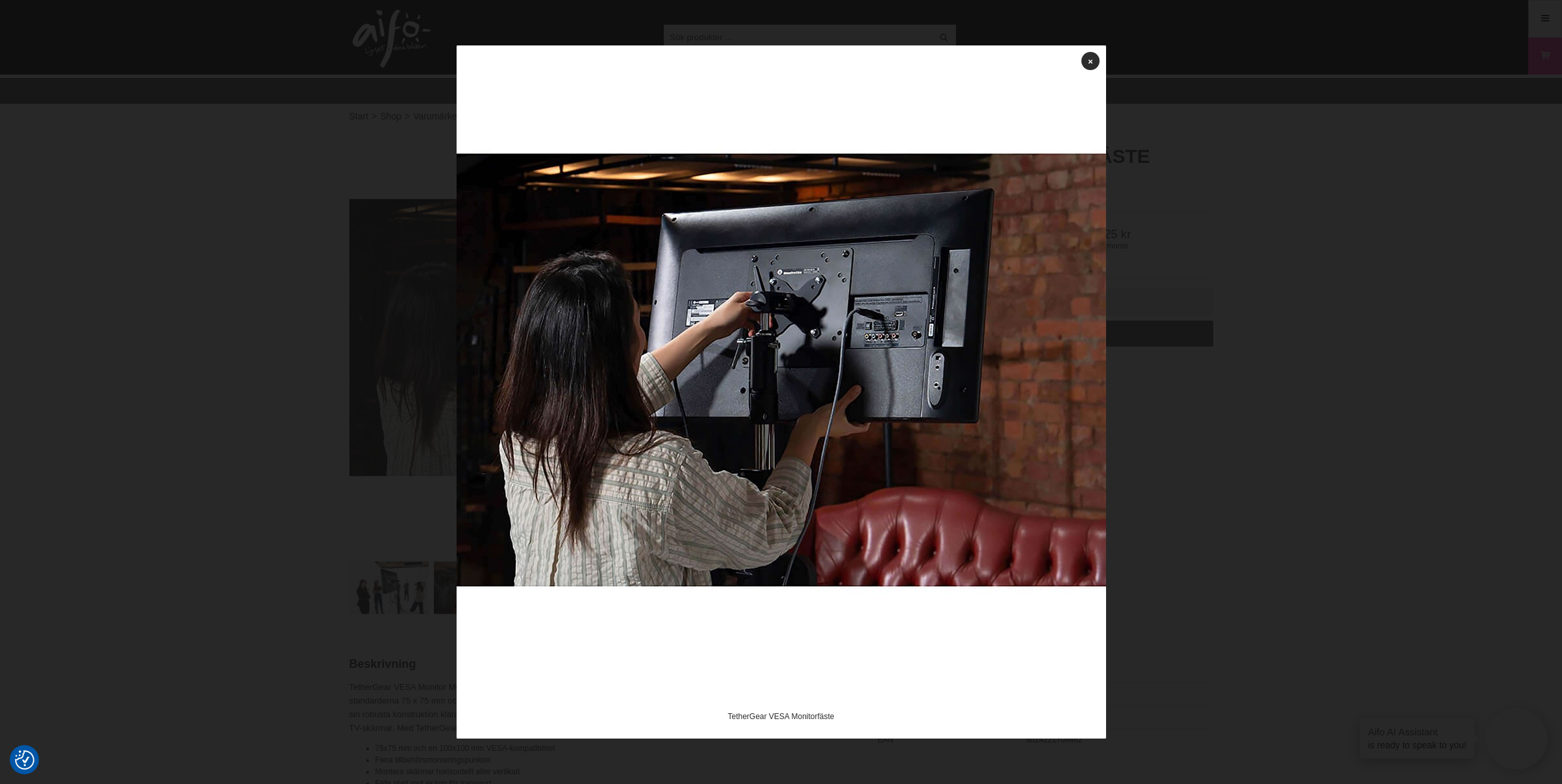
click at [256, 272] on div at bounding box center [781, 392] width 1562 height 784
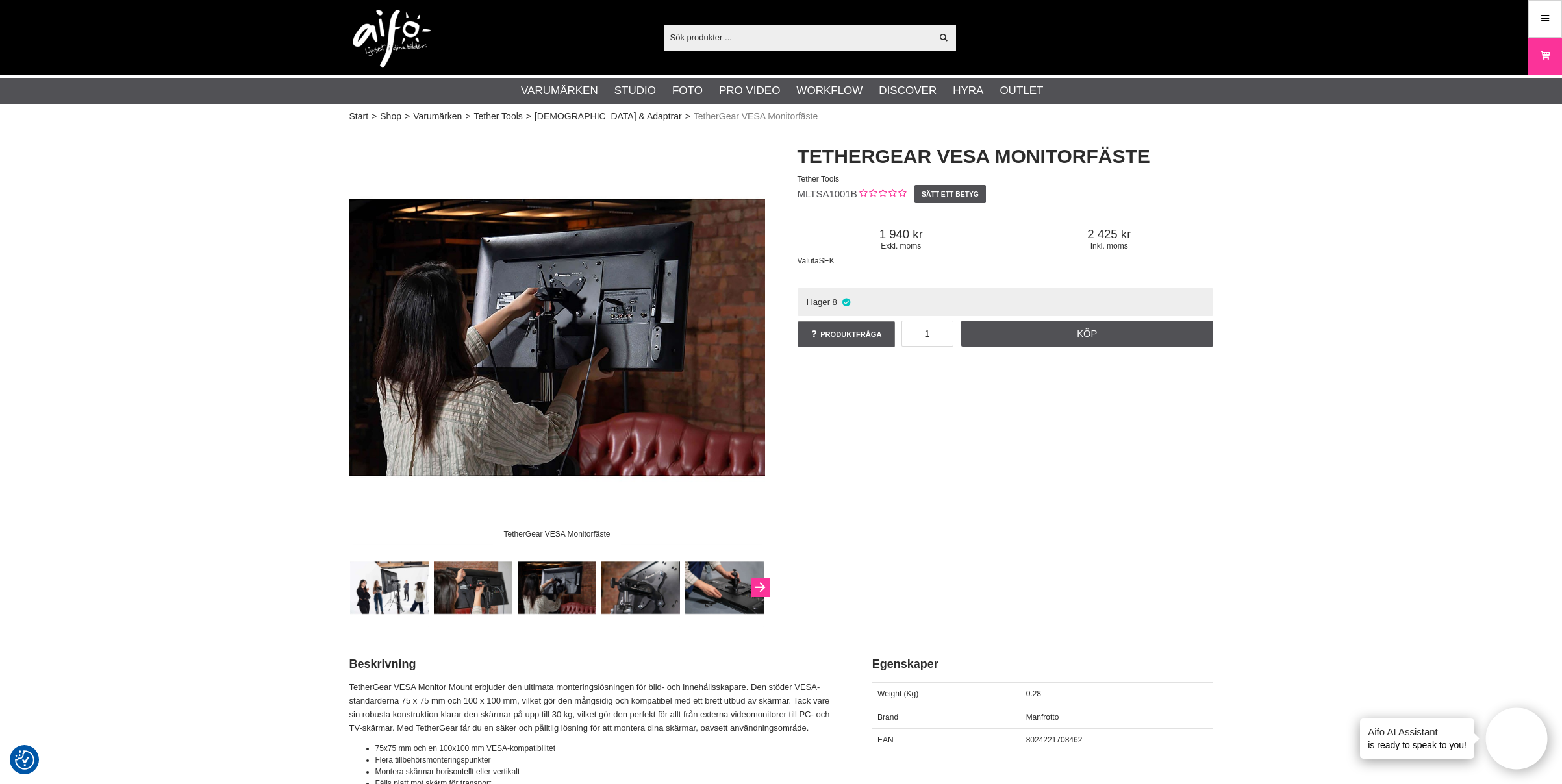
click at [766, 588] on button "Next" at bounding box center [760, 588] width 19 height 19
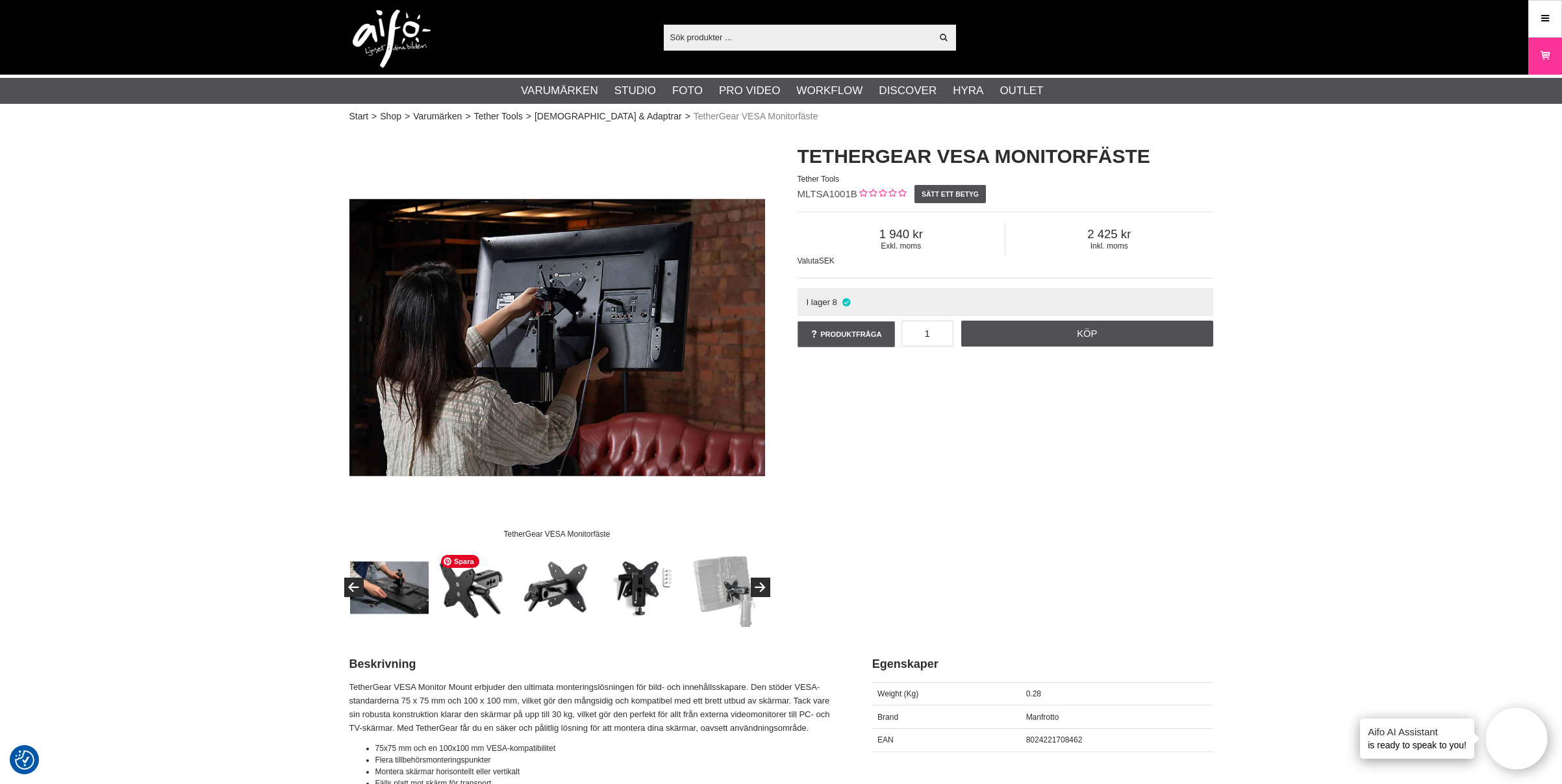
click at [475, 599] on img at bounding box center [473, 588] width 78 height 78
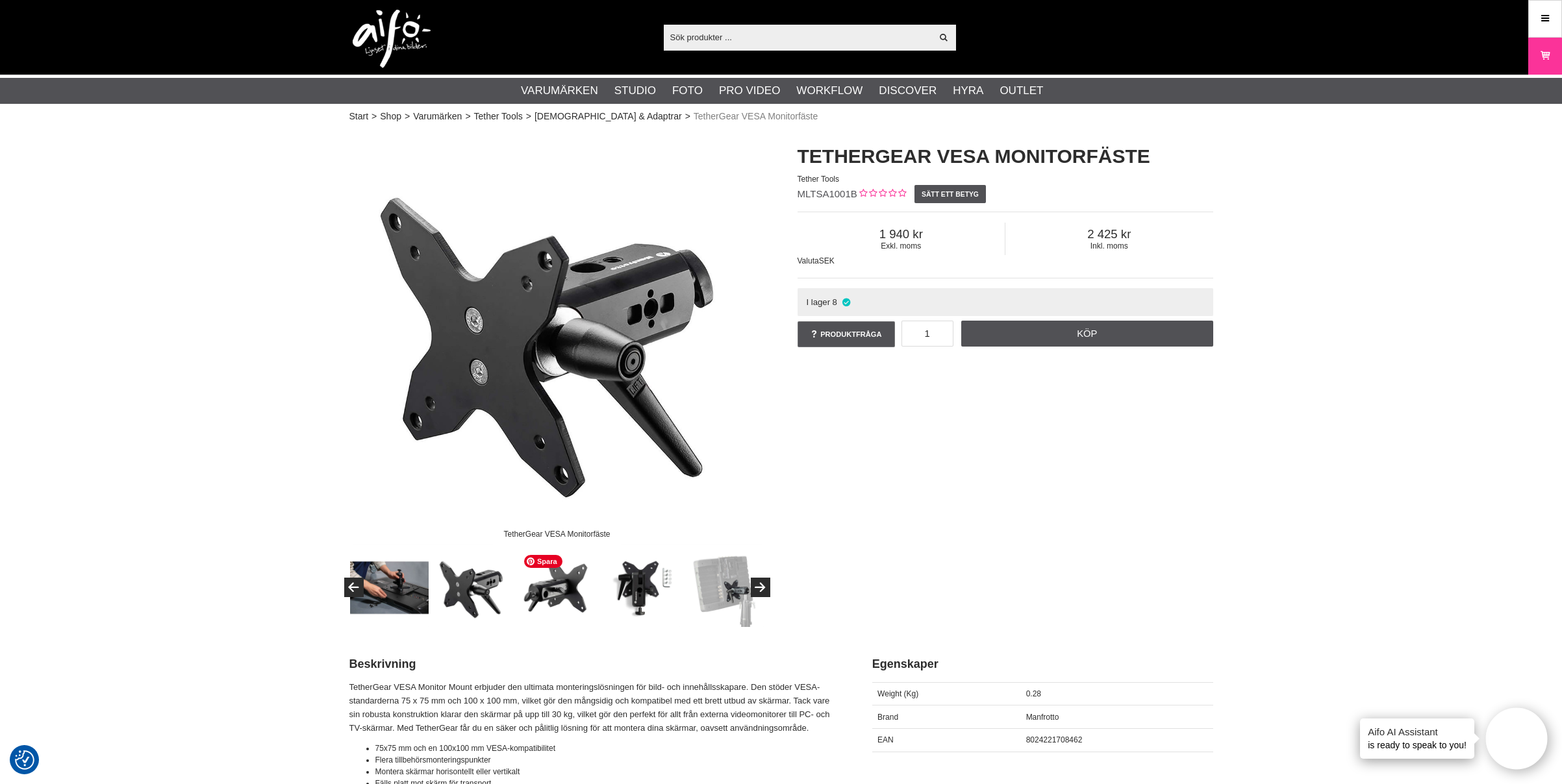
click at [536, 604] on img at bounding box center [557, 588] width 78 height 78
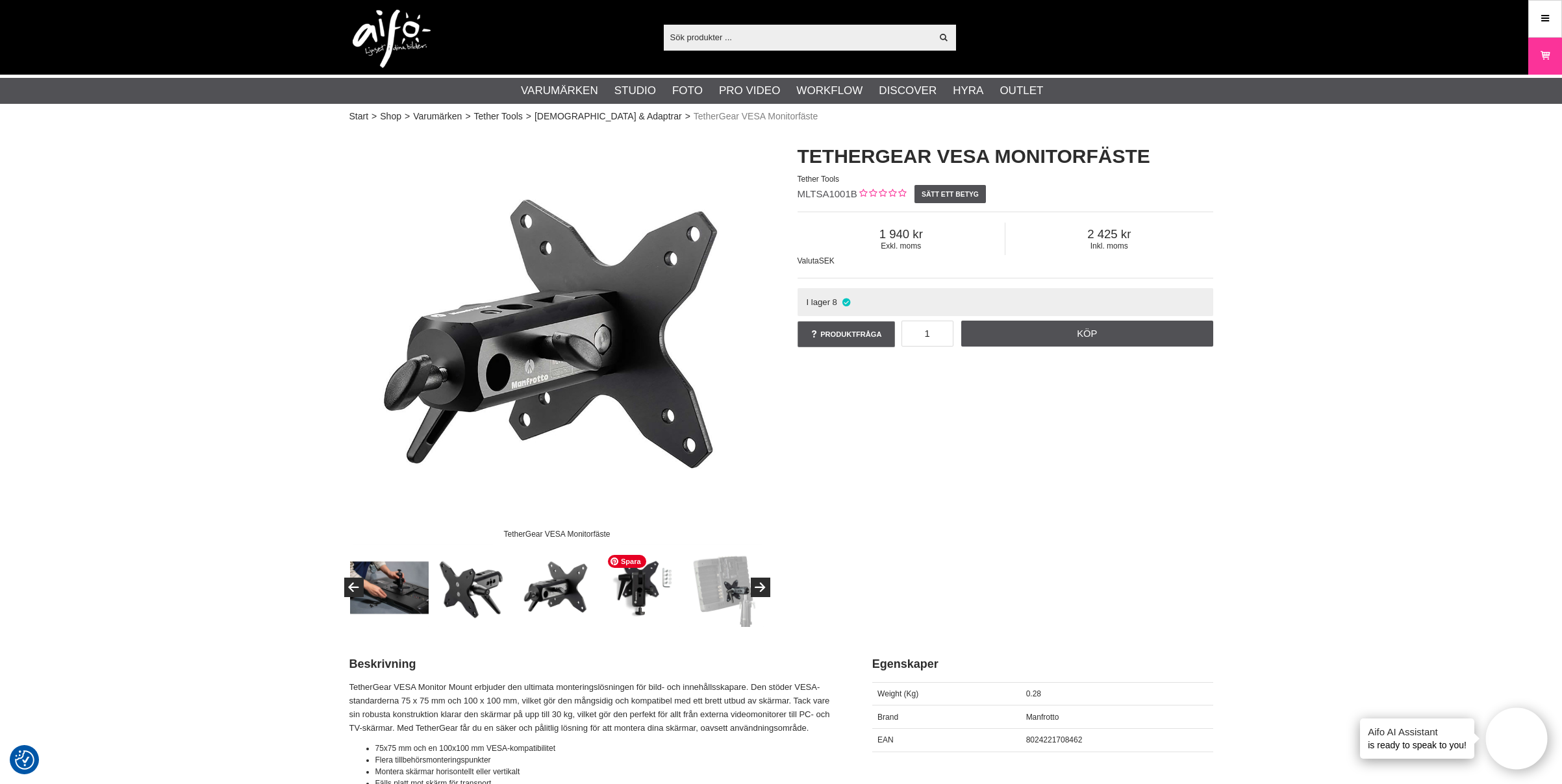
click at [636, 604] on img at bounding box center [640, 588] width 78 height 78
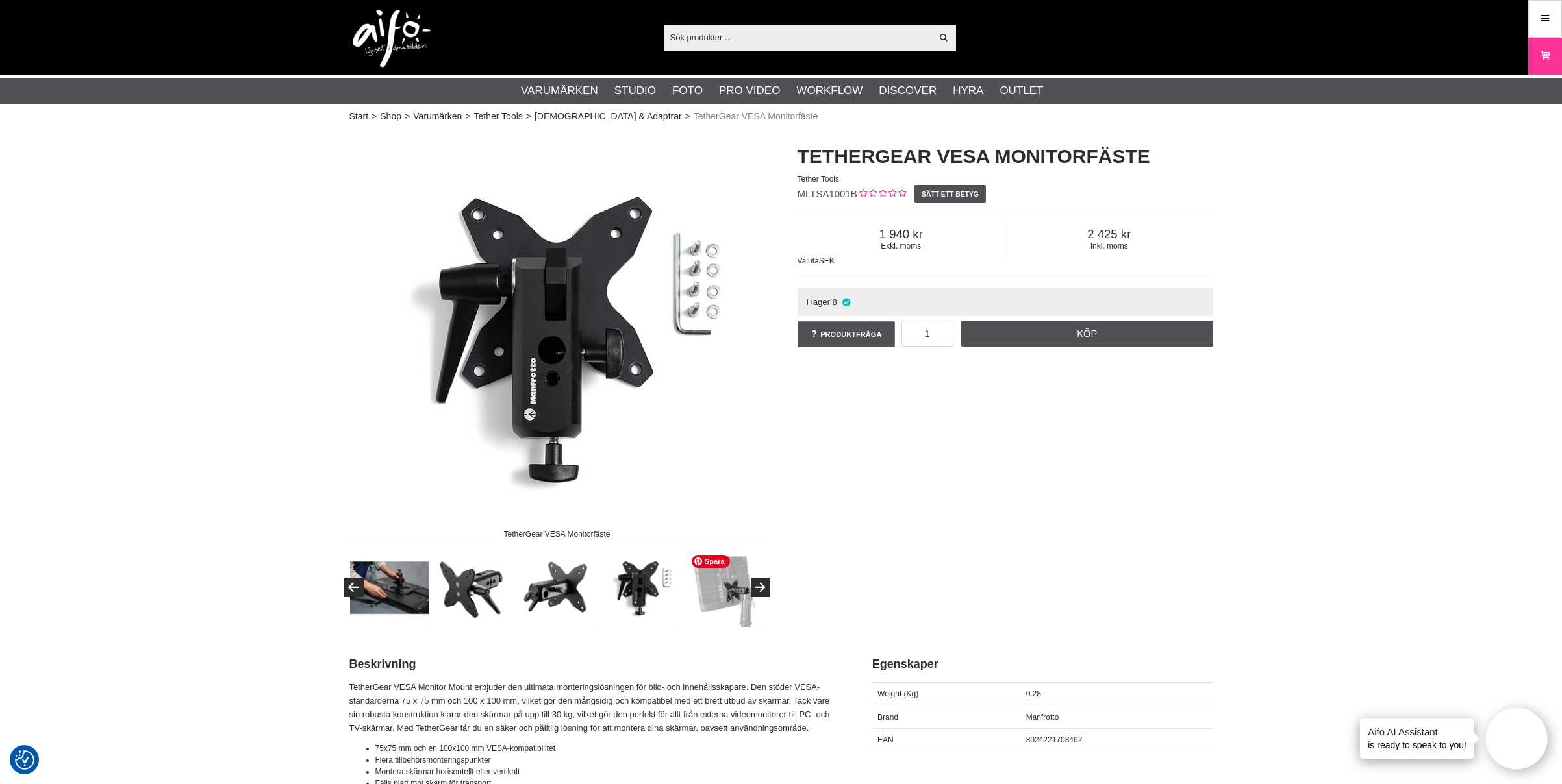
click at [717, 604] on img at bounding box center [724, 588] width 78 height 78
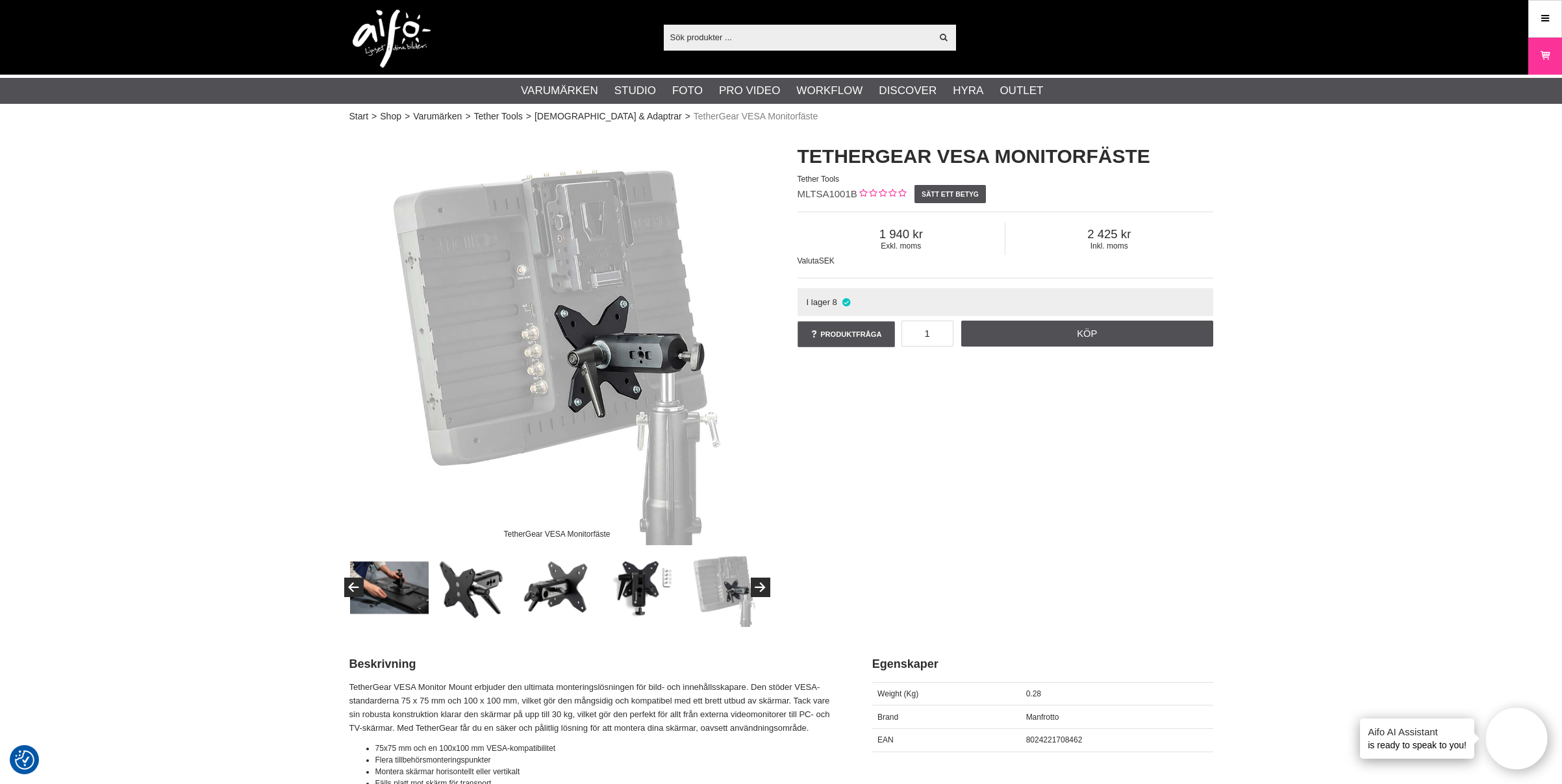
click at [937, 433] on div "TetherGear VESA Monitorfäste TetherGear VESA Monitorfäste Tether Tools MLTSA100…" at bounding box center [781, 378] width 897 height 498
click at [651, 602] on img at bounding box center [640, 588] width 78 height 78
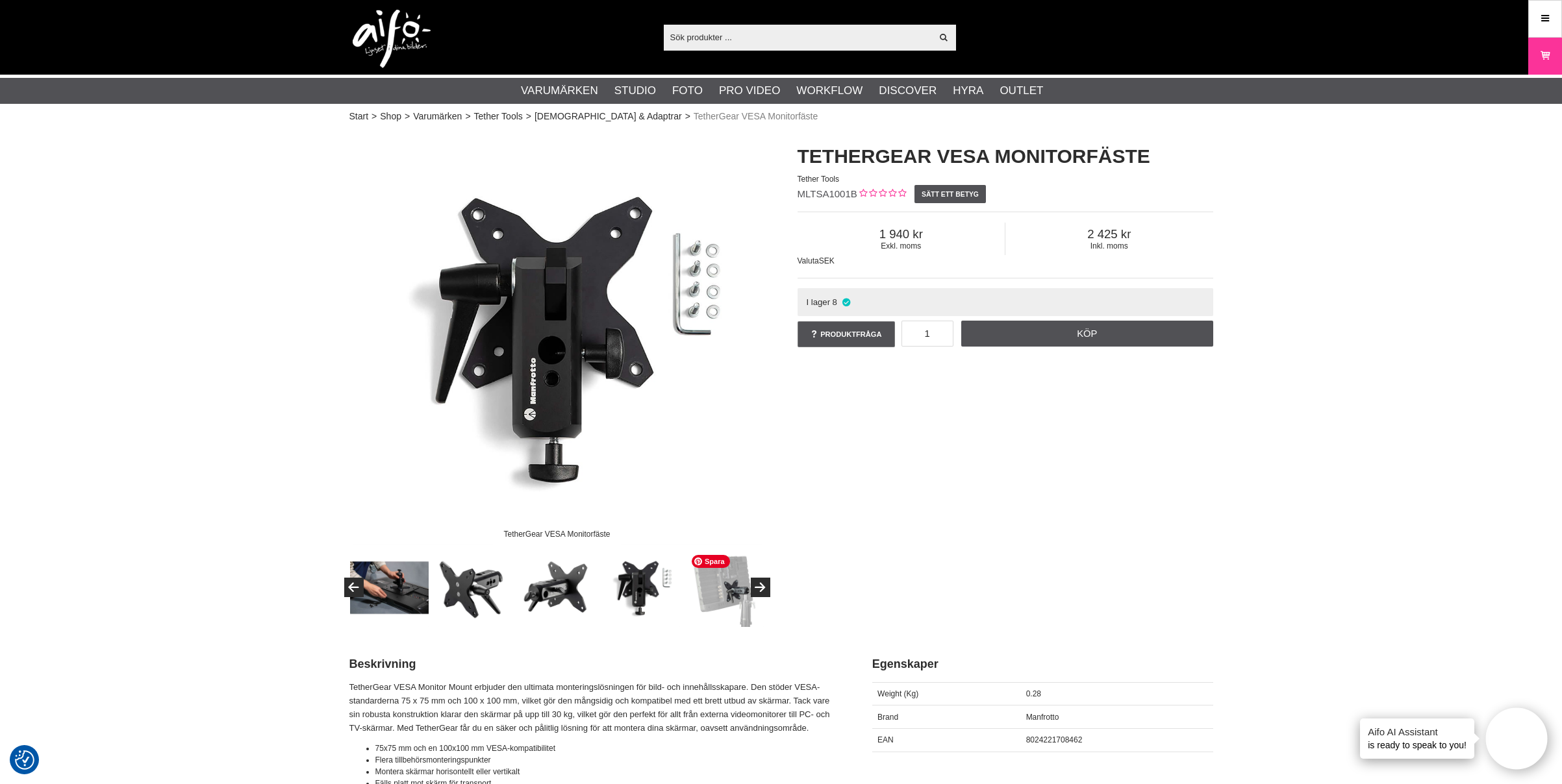
click at [726, 599] on img at bounding box center [724, 588] width 78 height 78
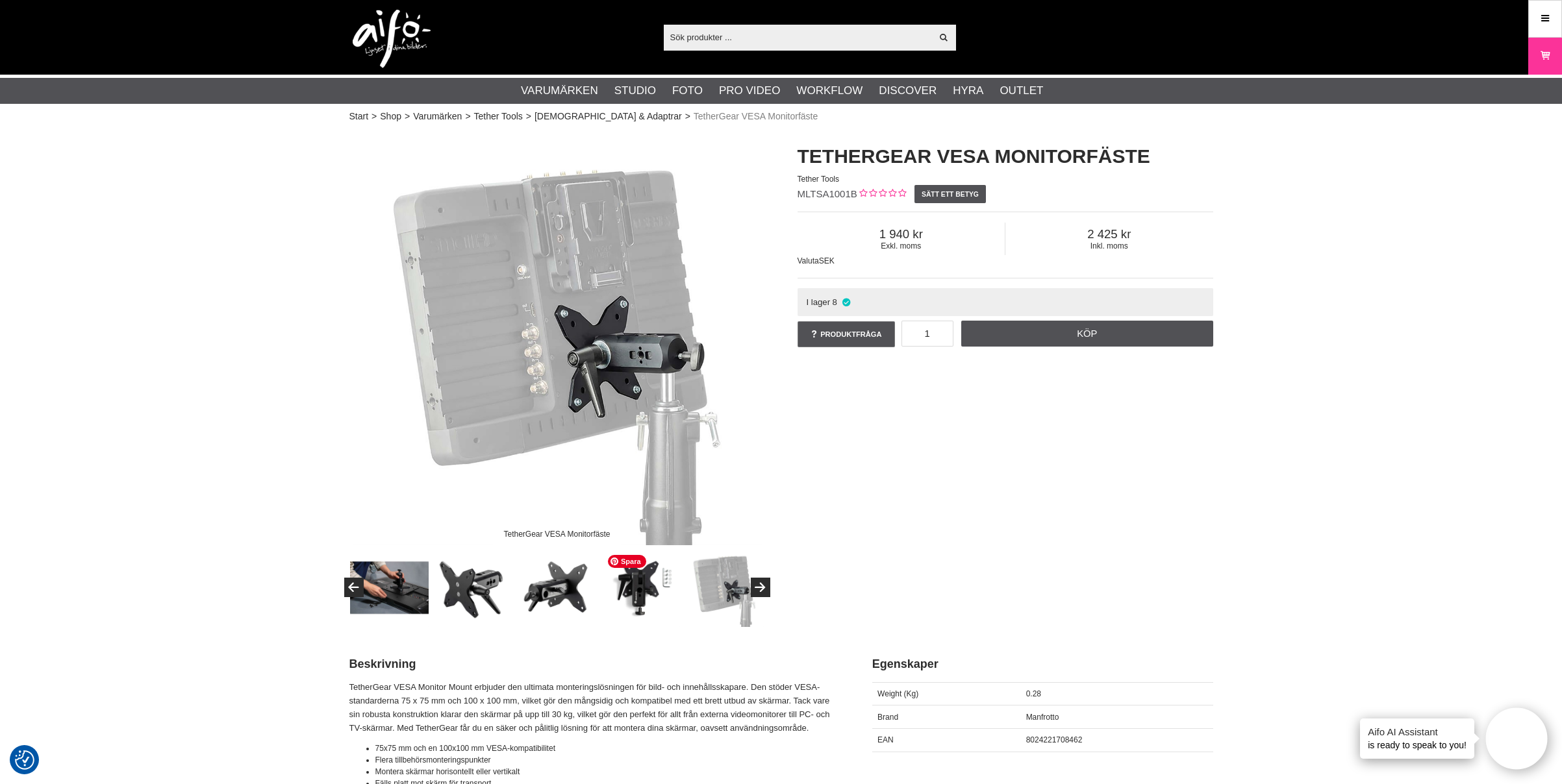
click at [646, 598] on img at bounding box center [640, 588] width 78 height 78
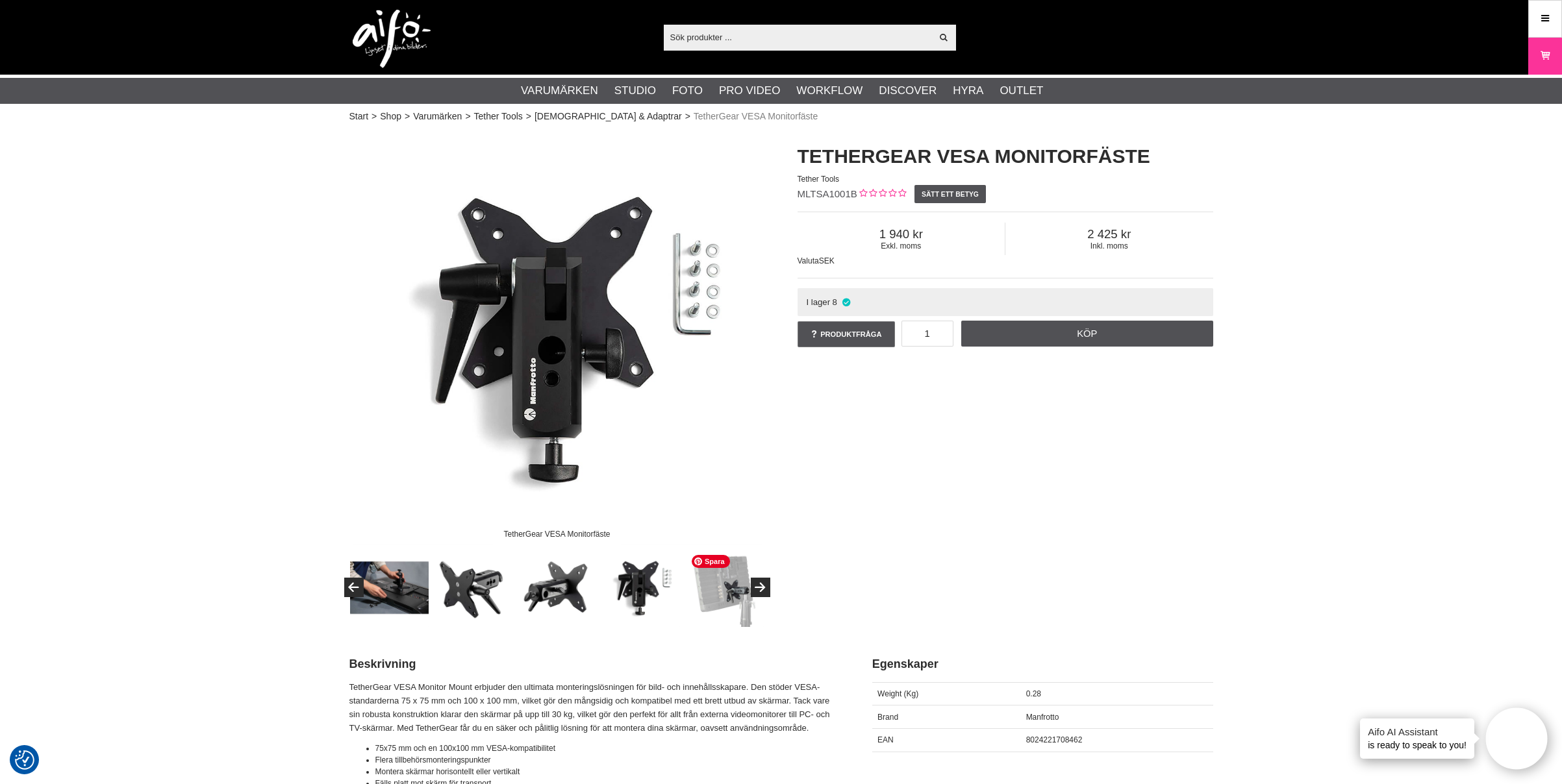
click at [708, 602] on img at bounding box center [724, 588] width 78 height 78
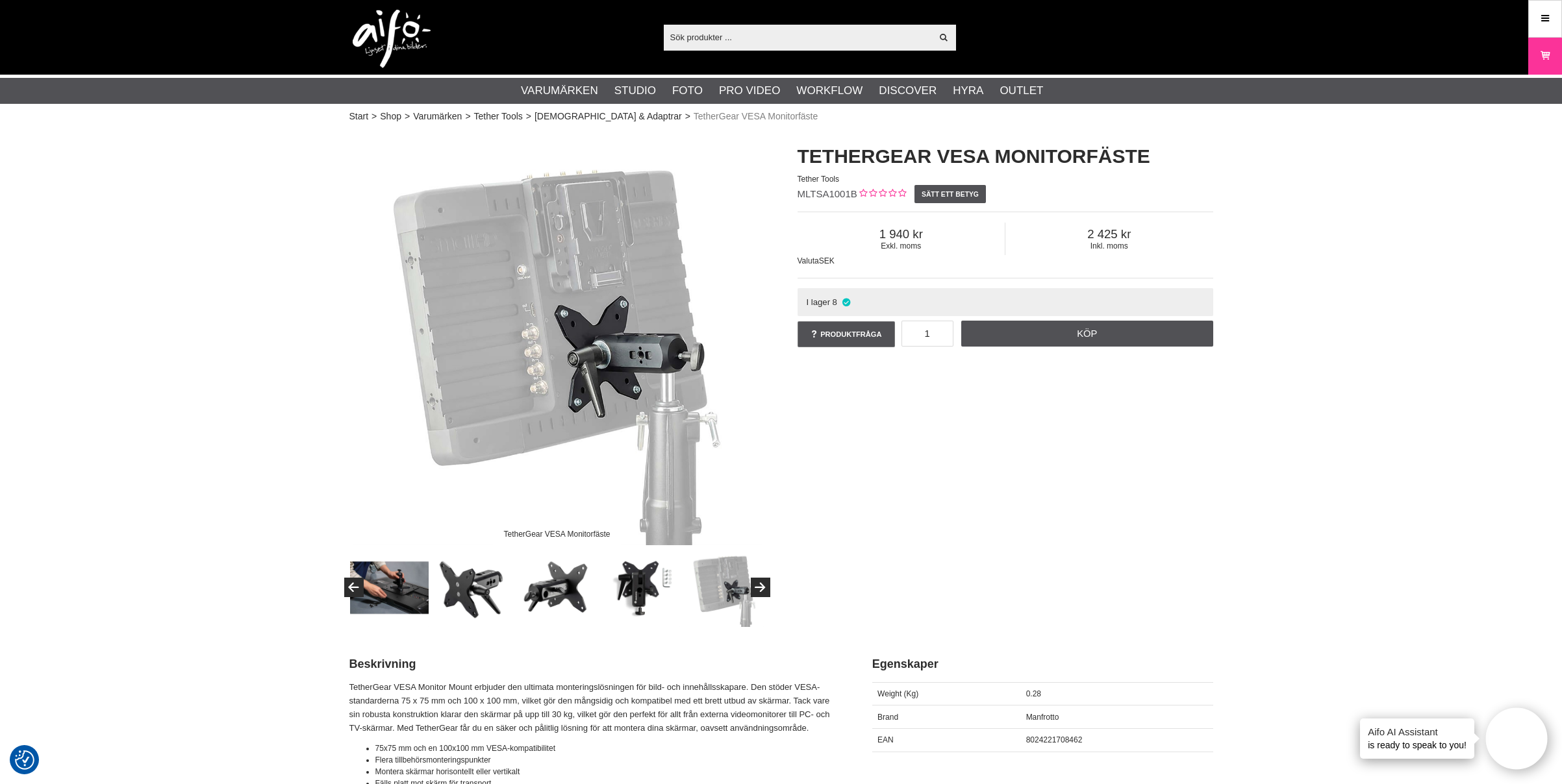
click at [973, 464] on div "TetherGear VESA Monitorfäste TetherGear VESA Monitorfäste Tether Tools MLTSA100…" at bounding box center [781, 378] width 897 height 498
click at [968, 153] on h1 "TetherGear VESA Monitorfäste" at bounding box center [1005, 157] width 415 height 27
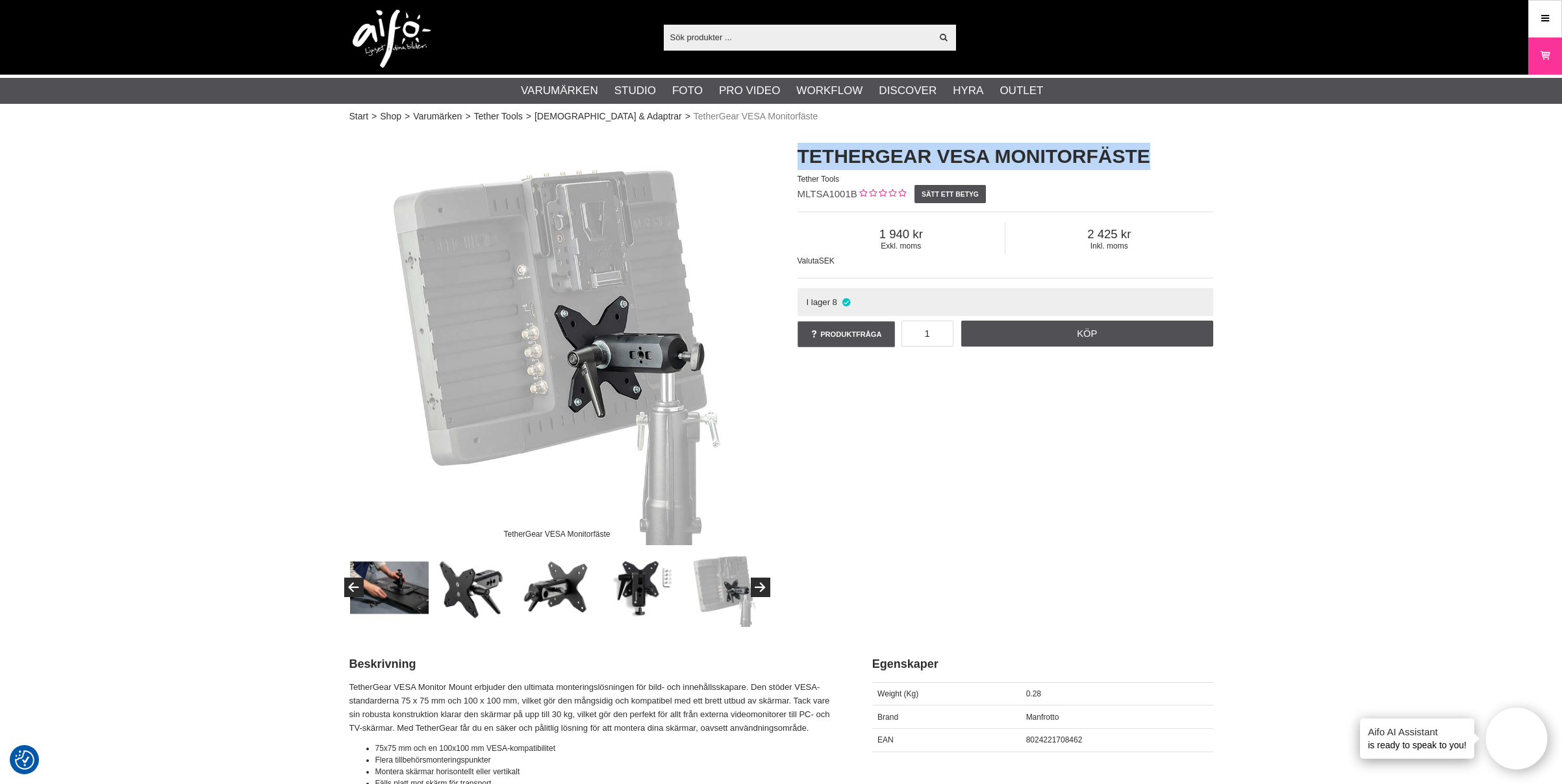
copy h1 "TetherGear VESA Monitorfäste"
